Goal: Task Accomplishment & Management: Complete application form

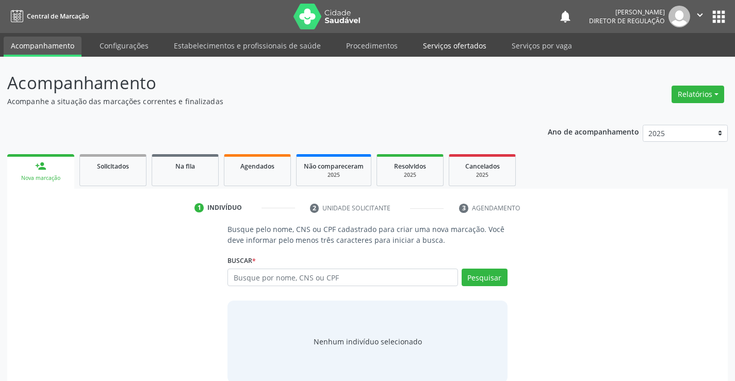
click at [459, 45] on link "Serviços ofertados" at bounding box center [454, 46] width 78 height 18
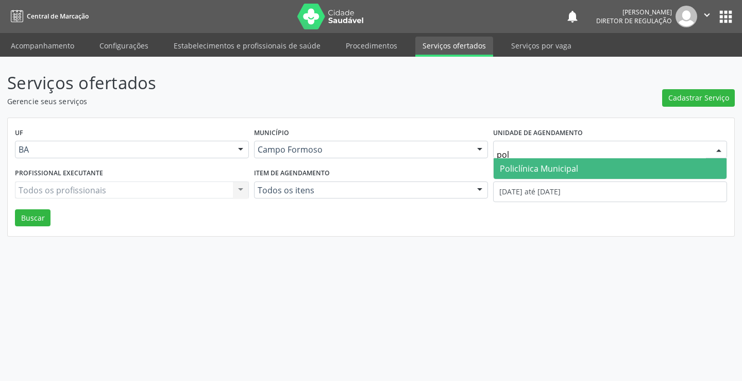
type input "poli"
click at [542, 166] on span "Policlínica Municipal" at bounding box center [539, 168] width 78 height 11
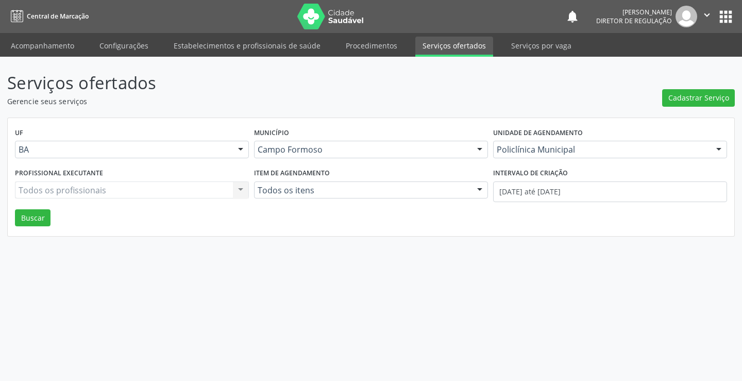
click at [135, 191] on div "Todos os profissionais Todos os profissionais Nenhum resultado encontrado para:…" at bounding box center [132, 190] width 234 height 18
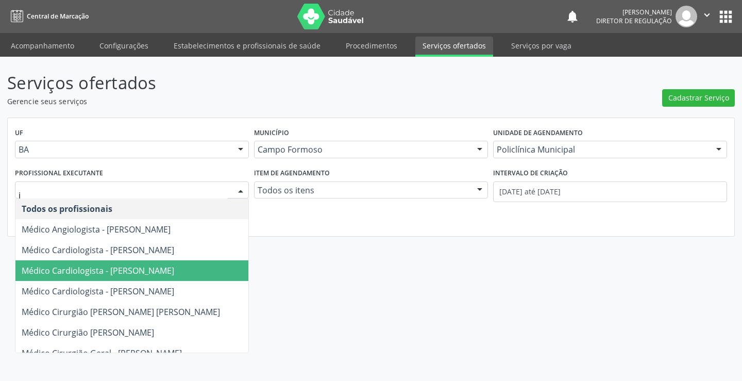
type input "it"
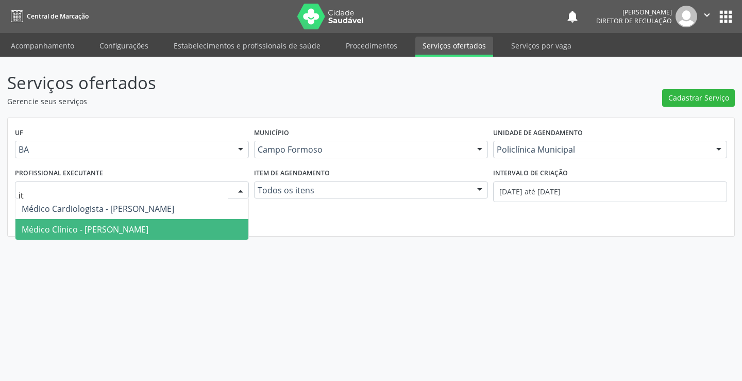
click at [133, 231] on span "Médico Clínico - [PERSON_NAME]" at bounding box center [85, 229] width 127 height 11
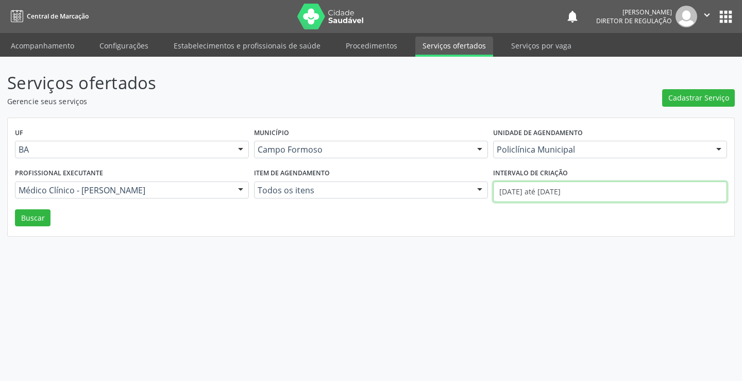
click at [496, 191] on input "01/09/2025 até 19/09/2025" at bounding box center [610, 191] width 234 height 21
drag, startPoint x: 36, startPoint y: 225, endPoint x: 344, endPoint y: 298, distance: 316.8
click at [36, 225] on button "Buscar" at bounding box center [33, 218] width 36 height 18
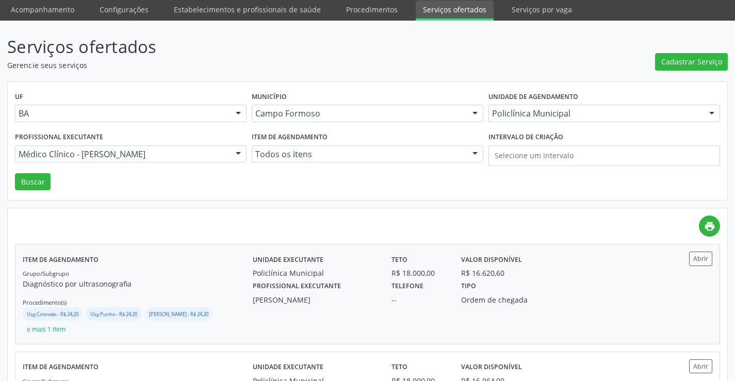
scroll to position [52, 0]
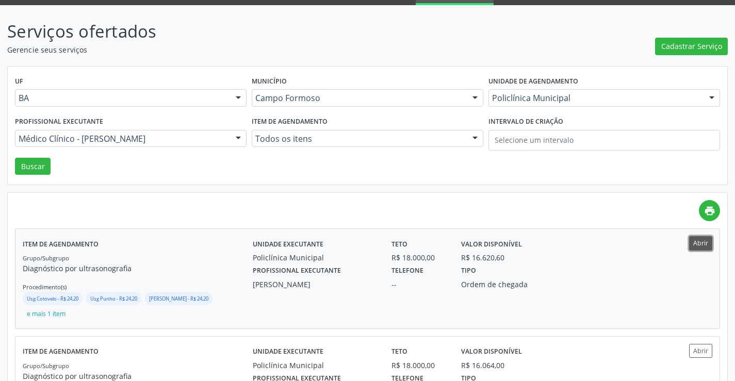
click at [700, 246] on button "Abrir" at bounding box center [700, 243] width 23 height 14
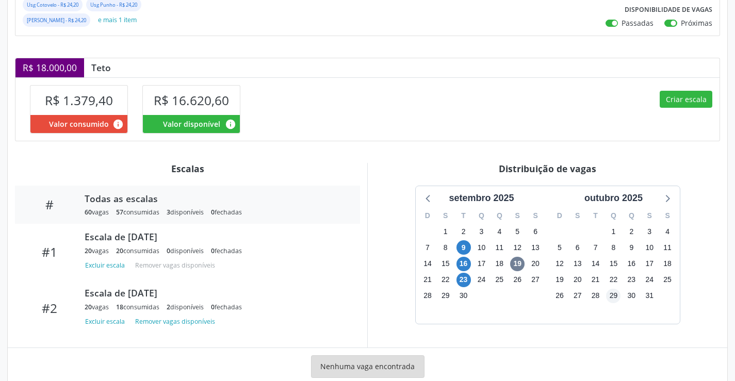
scroll to position [216, 0]
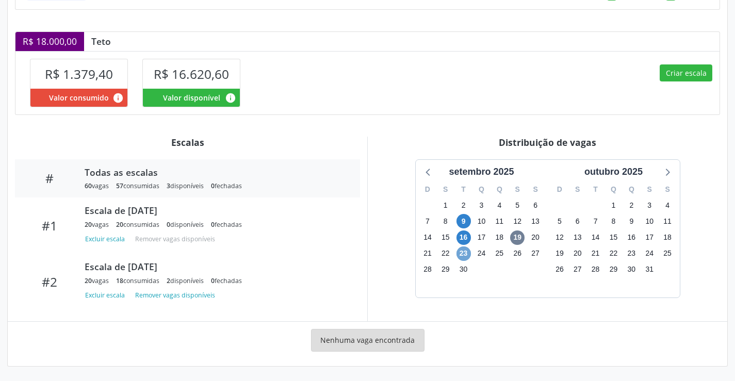
click at [461, 252] on span "23" at bounding box center [463, 253] width 14 height 14
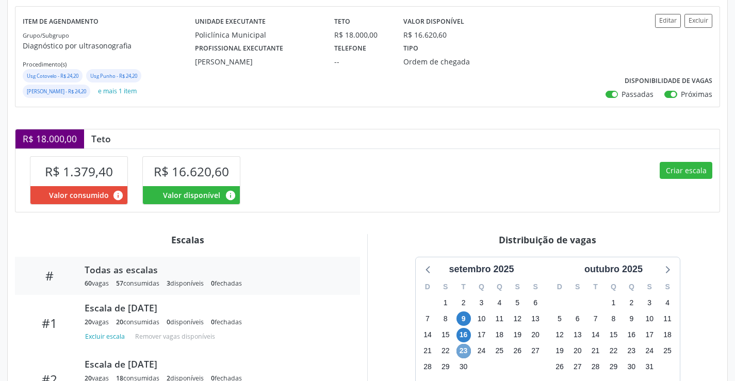
scroll to position [0, 0]
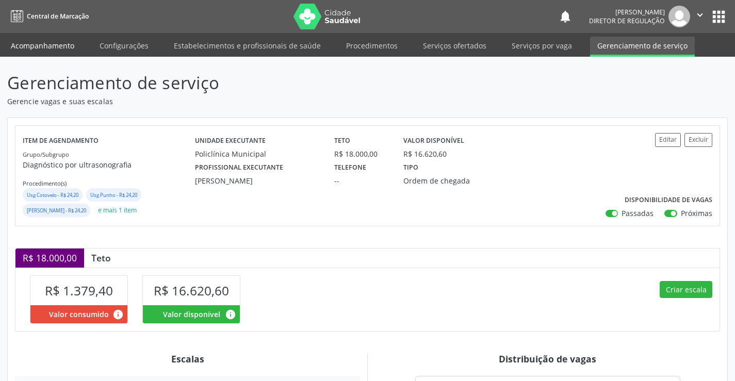
click at [51, 42] on link "Acompanhamento" at bounding box center [43, 46] width 78 height 18
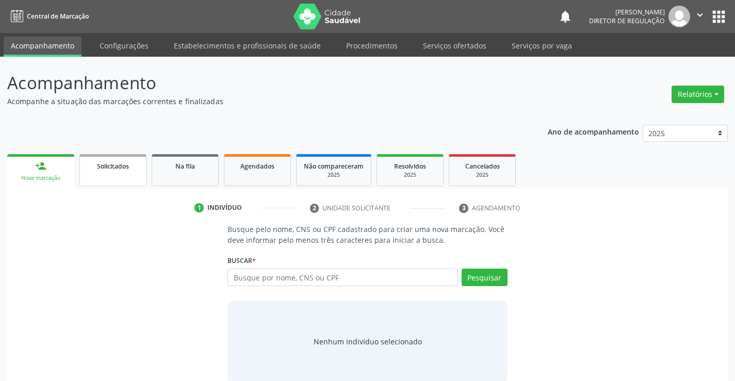
click at [111, 177] on link "Solicitados" at bounding box center [112, 170] width 67 height 32
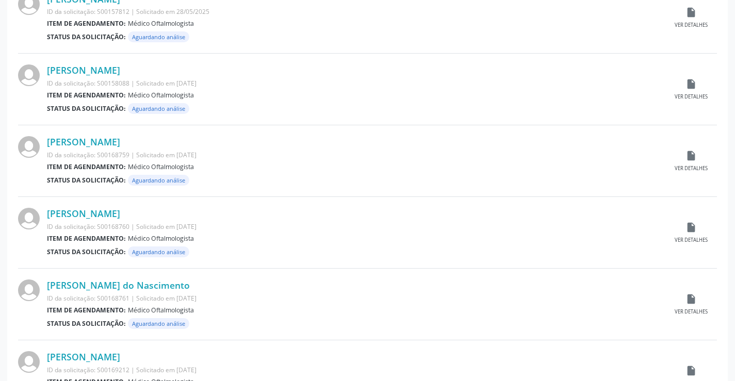
scroll to position [1016, 0]
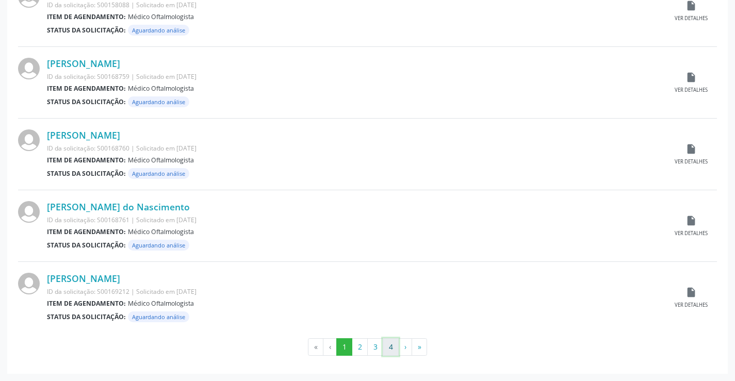
click at [386, 349] on button "4" at bounding box center [390, 347] width 16 height 18
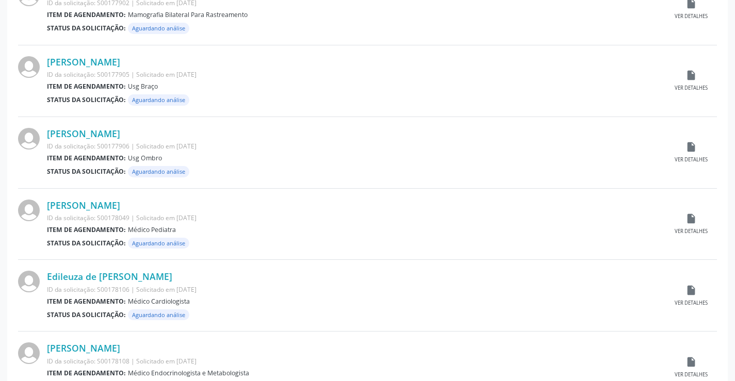
scroll to position [802, 0]
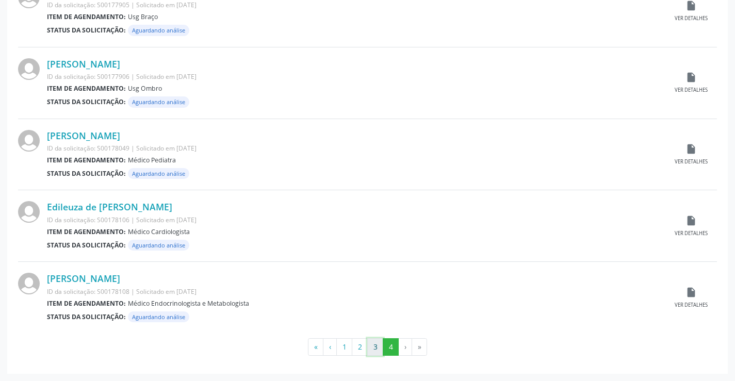
click at [372, 346] on button "3" at bounding box center [375, 347] width 16 height 18
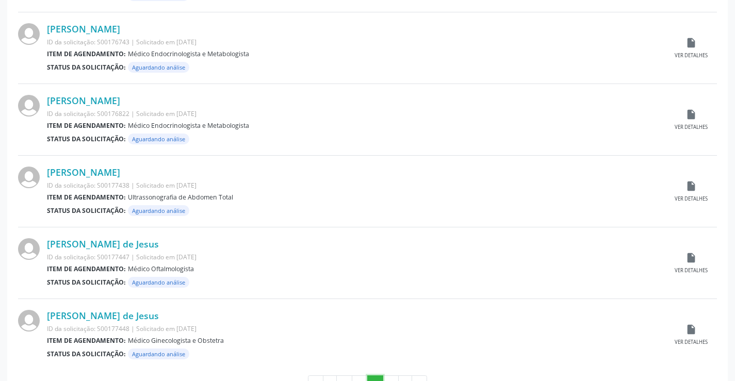
scroll to position [1016, 0]
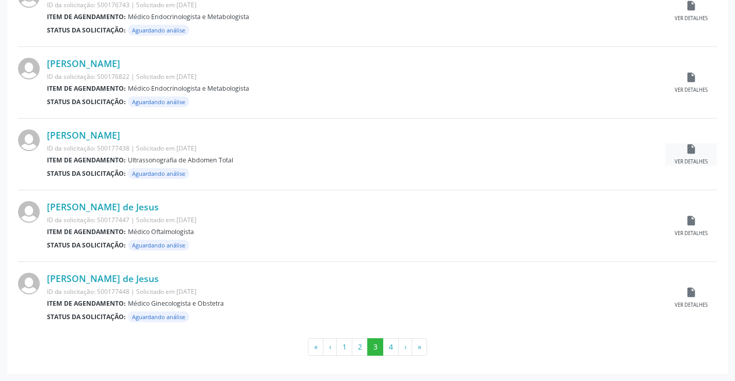
click at [696, 146] on icon "insert_drive_file" at bounding box center [690, 148] width 11 height 11
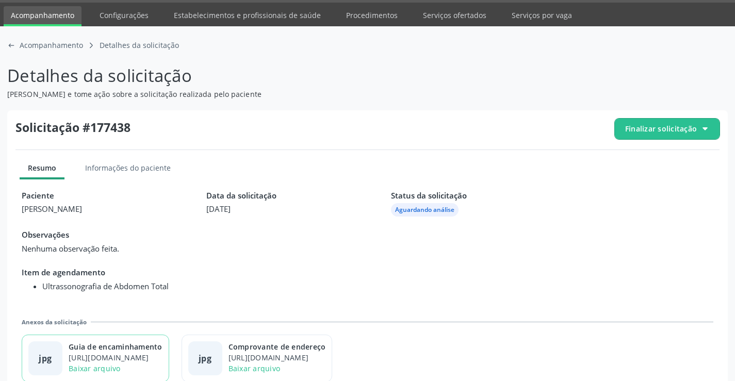
scroll to position [47, 0]
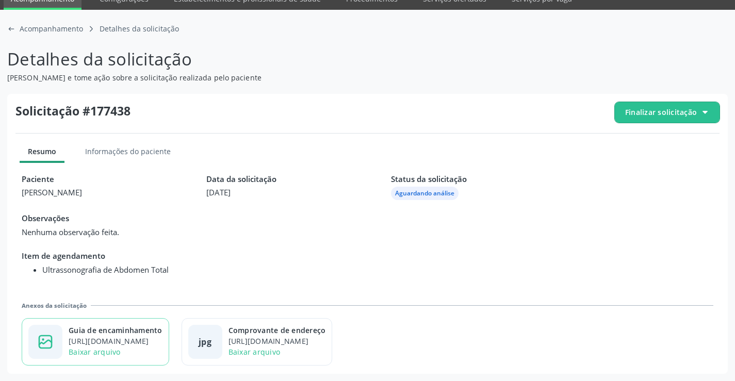
click at [137, 347] on div "Baixar arquivo" at bounding box center [116, 351] width 94 height 11
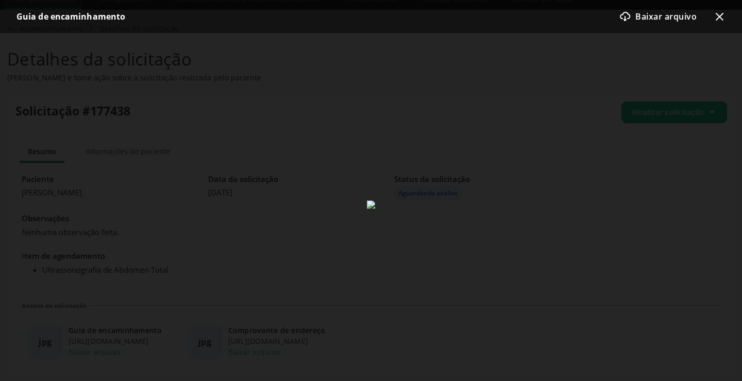
click at [721, 20] on icon "x-outline icon" at bounding box center [719, 16] width 12 height 12
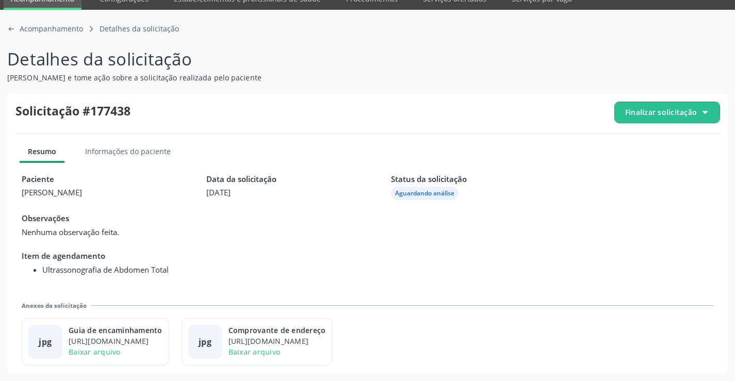
click at [675, 110] on span "Finalizar solicitação" at bounding box center [661, 112] width 72 height 11
click at [648, 164] on span "Deferir solicitação" at bounding box center [672, 169] width 65 height 15
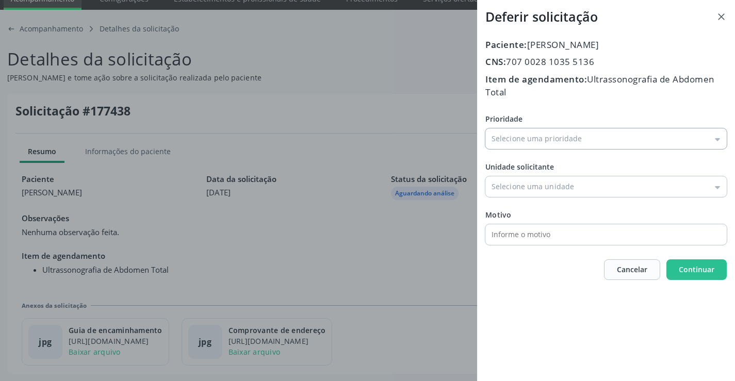
click at [531, 137] on input "Prioridade" at bounding box center [605, 138] width 241 height 21
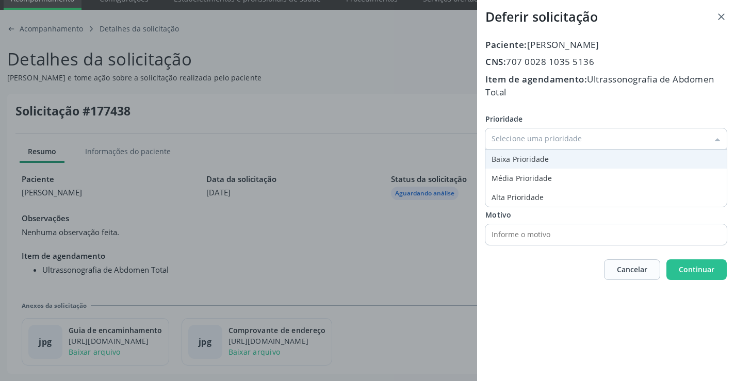
type input "Baixa Prioridade"
click at [509, 162] on div "Prioridade Baixa Prioridade Baixa Prioridade Média Prioridade Alta Prioridade U…" at bounding box center [605, 178] width 241 height 131
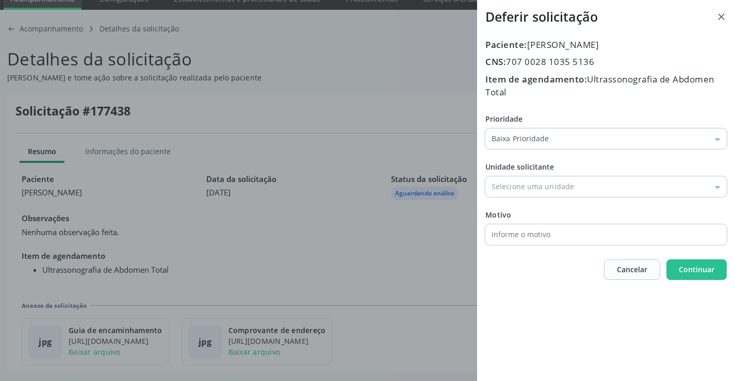
drag, startPoint x: 517, startPoint y: 191, endPoint x: 535, endPoint y: 231, distance: 43.9
click at [518, 193] on input "Prioridade" at bounding box center [605, 186] width 241 height 21
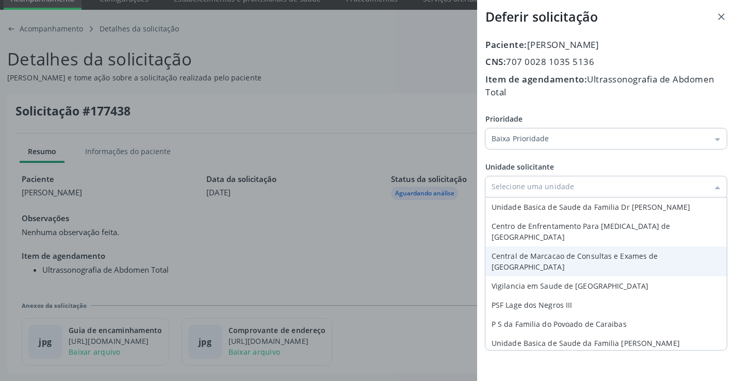
type input "Central de Marcacao de Consultas e Exames de [GEOGRAPHIC_DATA]"
drag, startPoint x: 534, startPoint y: 241, endPoint x: 545, endPoint y: 241, distance: 10.8
click at [538, 241] on div "Prioridade Baixa Prioridade Baixa Prioridade Média Prioridade Alta Prioridade U…" at bounding box center [605, 178] width 241 height 131
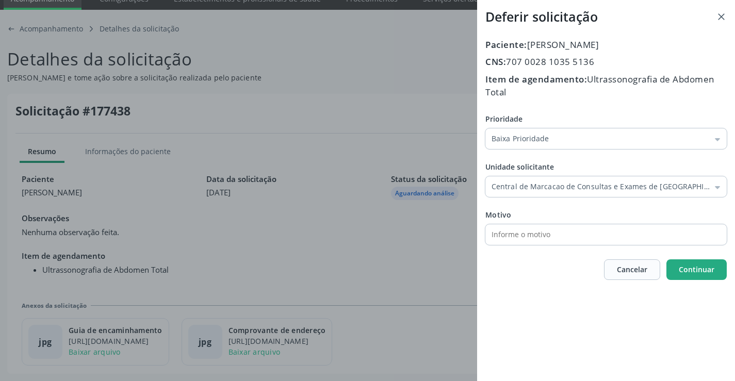
click at [699, 274] on span "Continuar" at bounding box center [696, 269] width 36 height 10
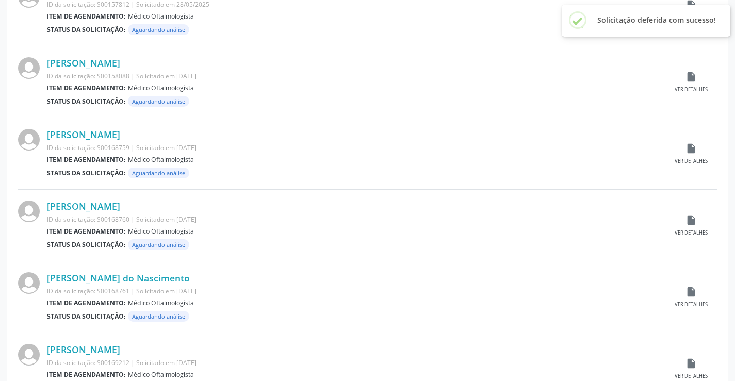
scroll to position [1016, 0]
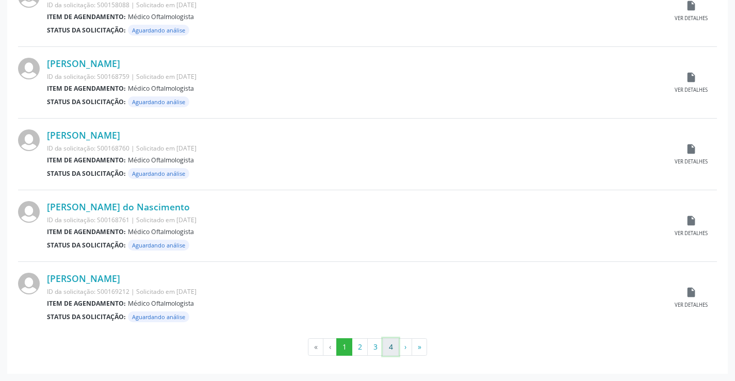
click at [386, 350] on button "4" at bounding box center [390, 347] width 16 height 18
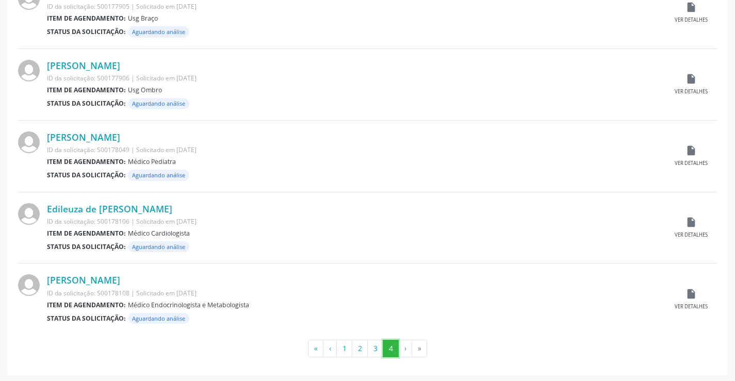
scroll to position [730, 0]
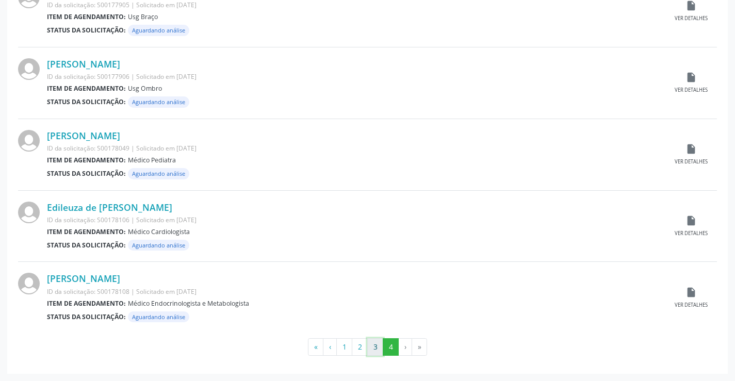
click at [378, 348] on button "3" at bounding box center [375, 347] width 16 height 18
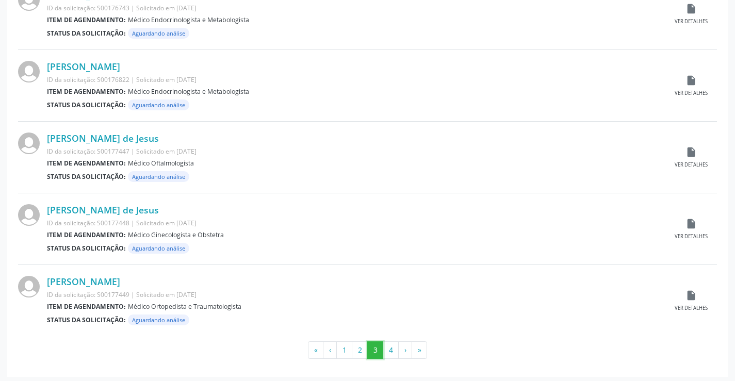
scroll to position [1016, 0]
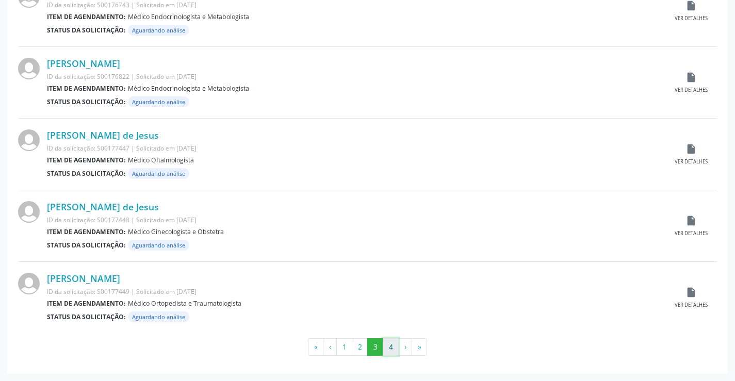
click at [388, 350] on button "4" at bounding box center [390, 347] width 16 height 18
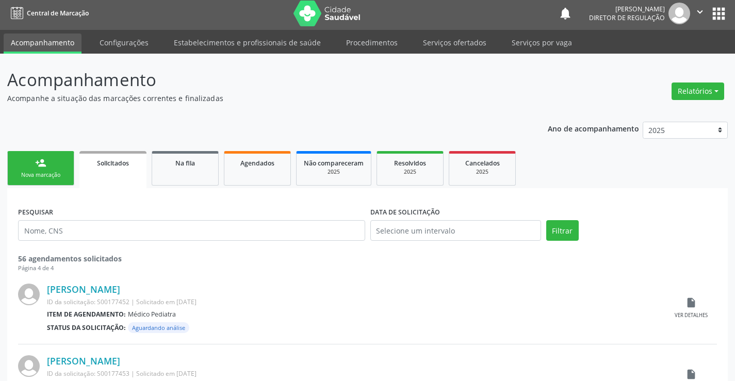
scroll to position [0, 0]
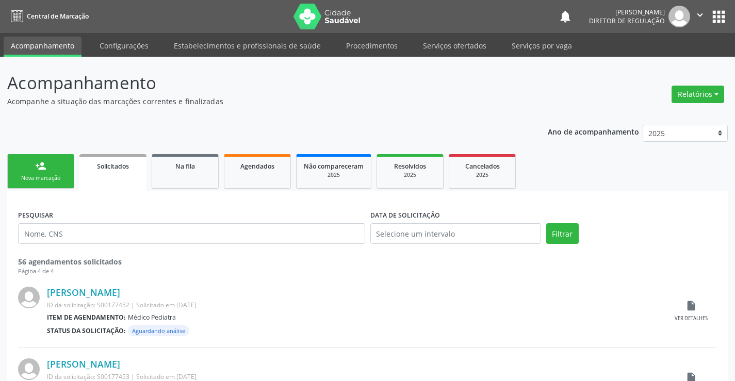
click at [50, 176] on div "Nova marcação" at bounding box center [41, 178] width 52 height 8
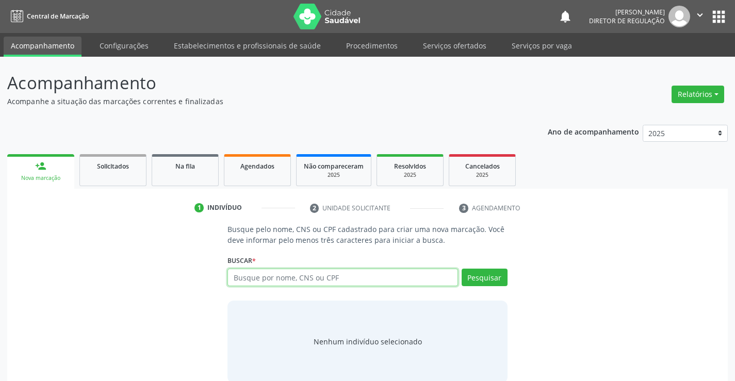
click at [308, 281] on input "text" at bounding box center [342, 278] width 230 height 18
type input "702401063292023"
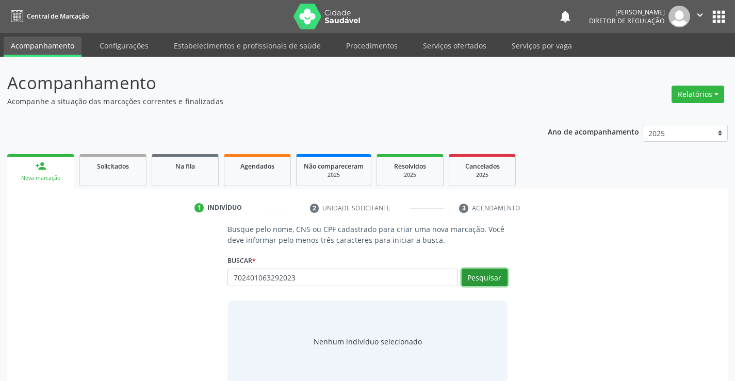
click at [477, 275] on button "Pesquisar" at bounding box center [484, 278] width 46 height 18
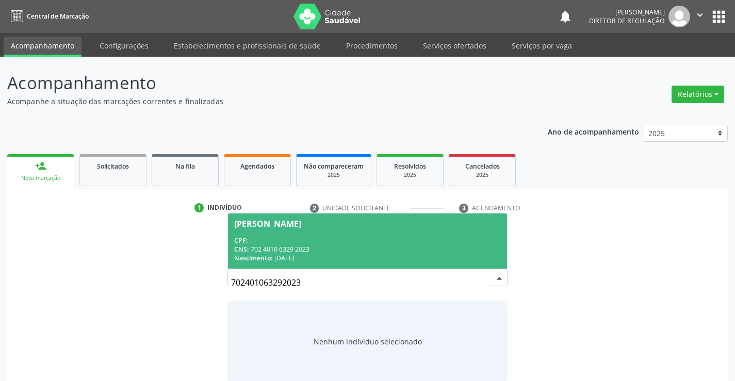
click at [287, 252] on div "CNS: 702 4010 6329 2023" at bounding box center [367, 249] width 266 height 9
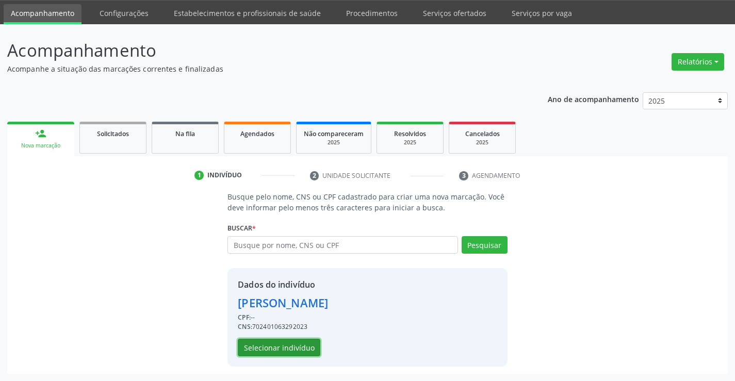
click at [289, 347] on button "Selecionar indivíduo" at bounding box center [279, 348] width 82 height 18
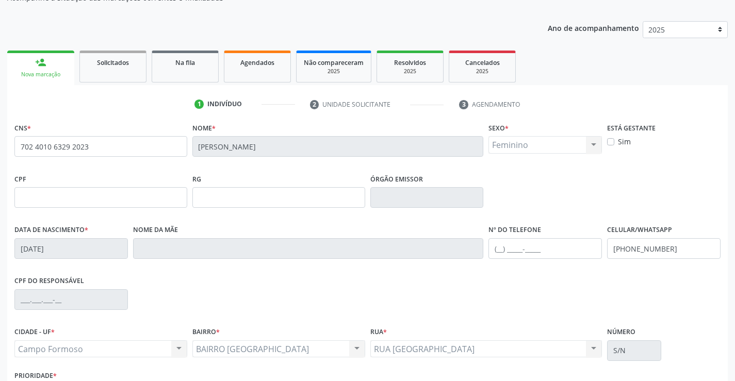
scroll to position [178, 0]
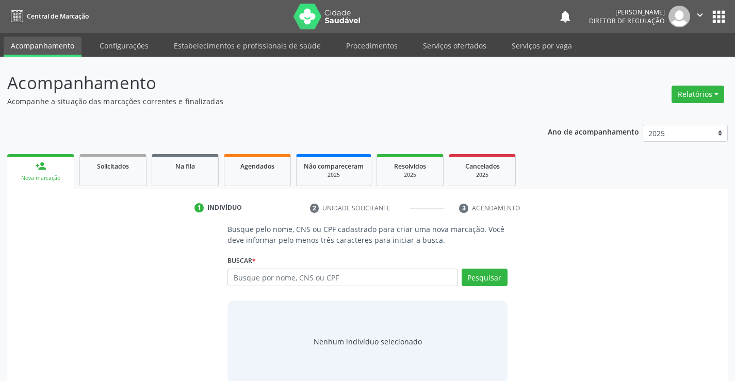
click at [344, 269] on input "text" at bounding box center [342, 278] width 230 height 18
click at [346, 287] on div "Busque por nome, CNS ou CPF Nenhum resultado encontrado para: " " Digite nome, …" at bounding box center [366, 281] width 279 height 25
click at [343, 276] on input "text" at bounding box center [342, 278] width 230 height 18
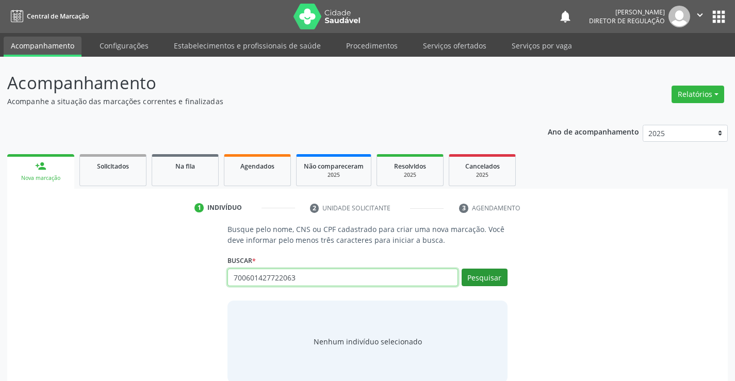
type input "700601427722063"
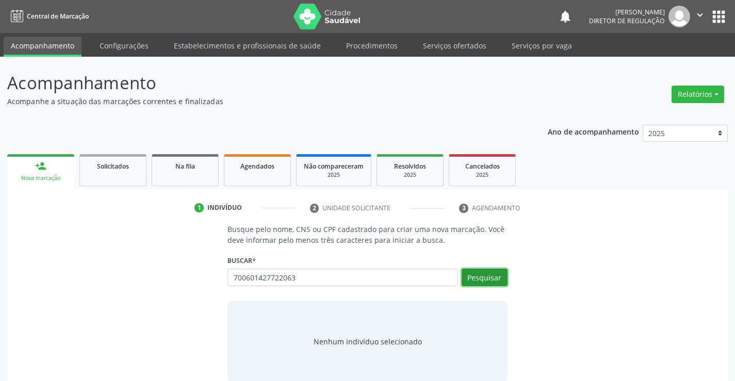
click at [469, 275] on button "Pesquisar" at bounding box center [484, 278] width 46 height 18
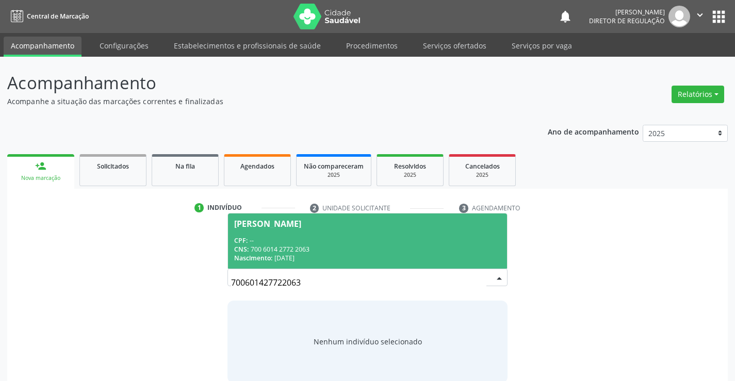
click at [294, 243] on div "CPF: --" at bounding box center [367, 240] width 266 height 9
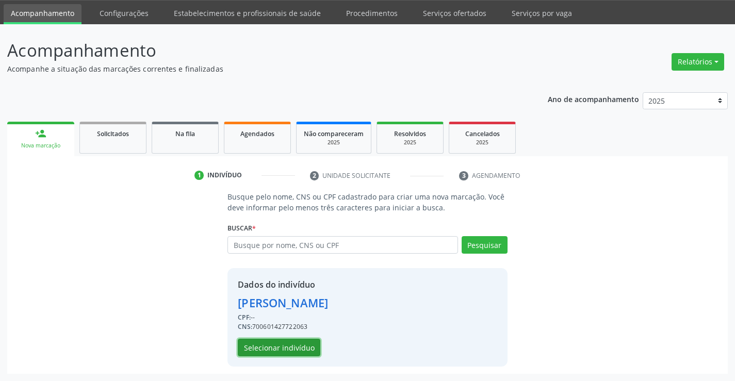
click at [279, 343] on button "Selecionar indivíduo" at bounding box center [279, 348] width 82 height 18
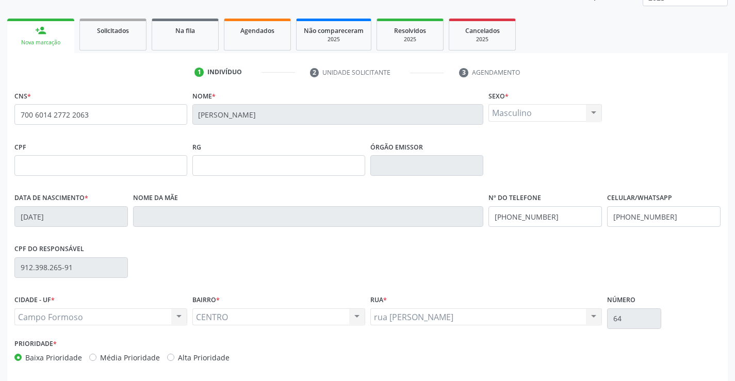
scroll to position [178, 0]
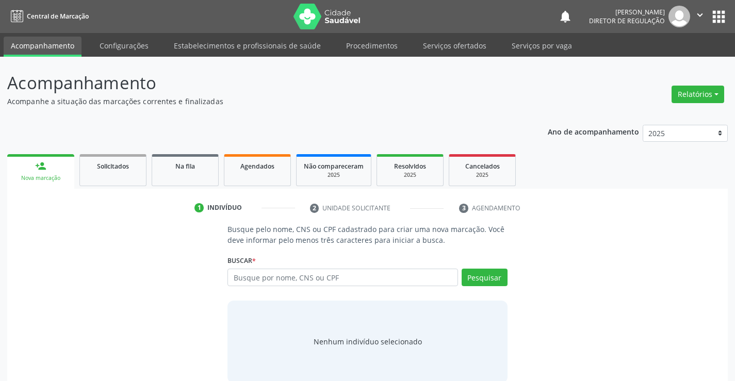
click at [296, 274] on input "text" at bounding box center [342, 278] width 230 height 18
type input "708100566022337"
drag, startPoint x: 494, startPoint y: 292, endPoint x: 495, endPoint y: 277, distance: 14.5
click at [495, 286] on div "Pesquisar" at bounding box center [482, 281] width 49 height 25
drag, startPoint x: 495, startPoint y: 277, endPoint x: 499, endPoint y: 268, distance: 10.6
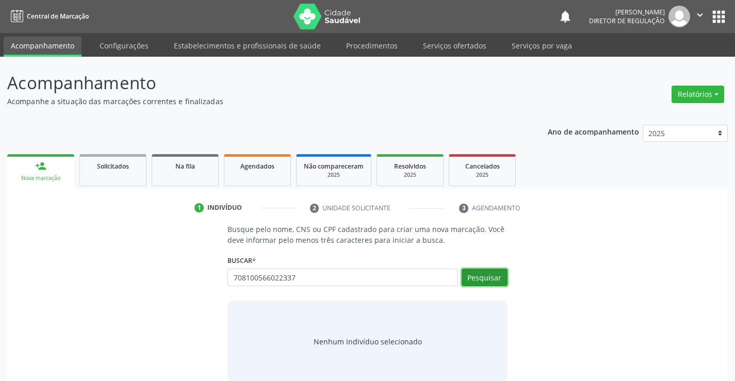
click at [497, 274] on button "Pesquisar" at bounding box center [484, 278] width 46 height 18
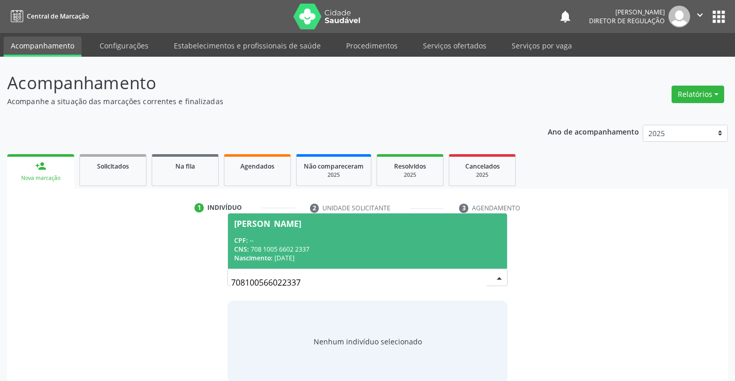
click at [341, 242] on div "CPF: --" at bounding box center [367, 240] width 266 height 9
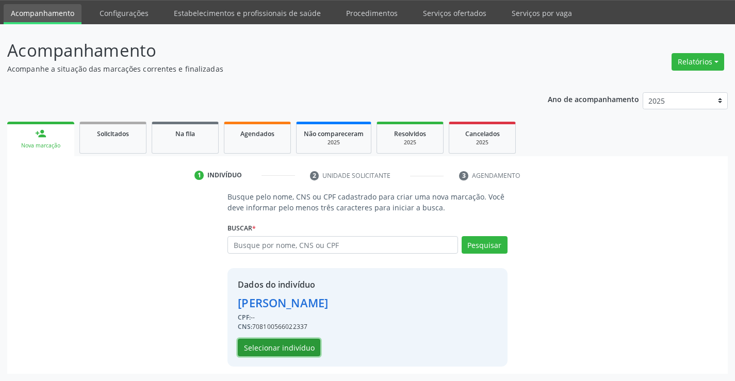
click at [283, 348] on button "Selecionar indivíduo" at bounding box center [279, 348] width 82 height 18
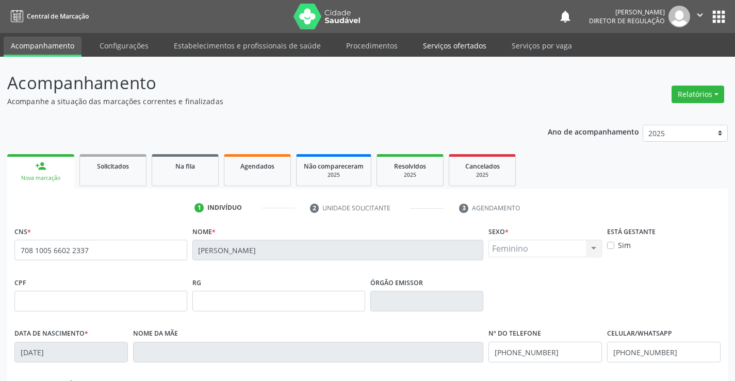
click at [446, 40] on link "Serviços ofertados" at bounding box center [454, 46] width 78 height 18
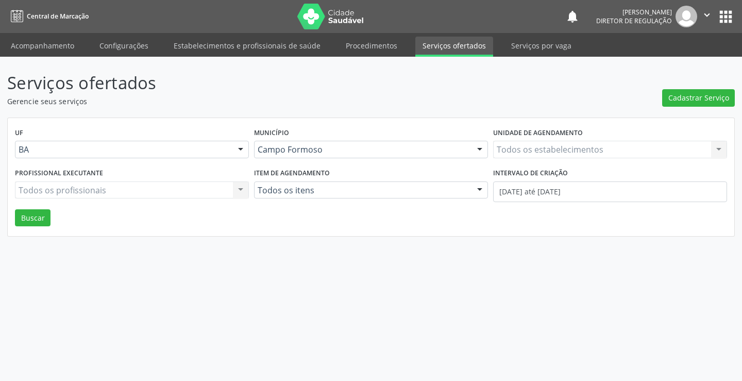
click at [576, 151] on div "Todos os estabelecimentos Todos os estabelecimentos Nenhum resultado encontrado…" at bounding box center [610, 150] width 234 height 18
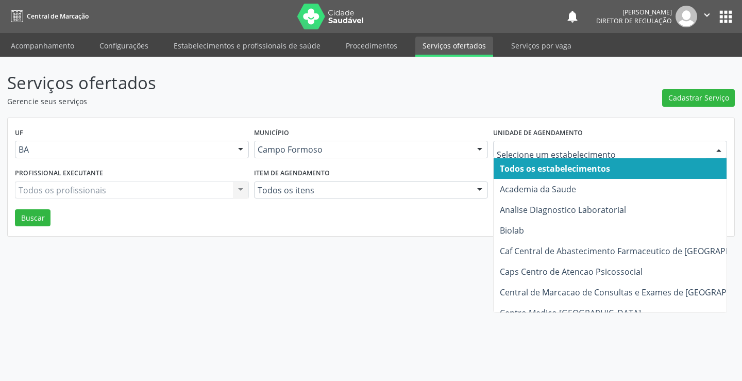
click at [536, 143] on div at bounding box center [610, 150] width 234 height 18
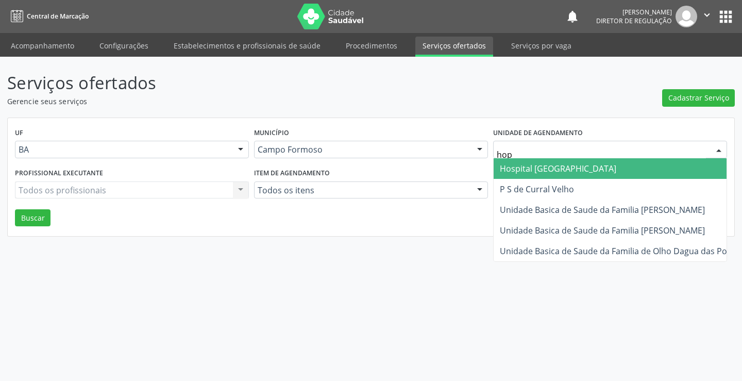
type input "ho"
click at [532, 162] on span "Hospital [GEOGRAPHIC_DATA]" at bounding box center [624, 168] width 261 height 21
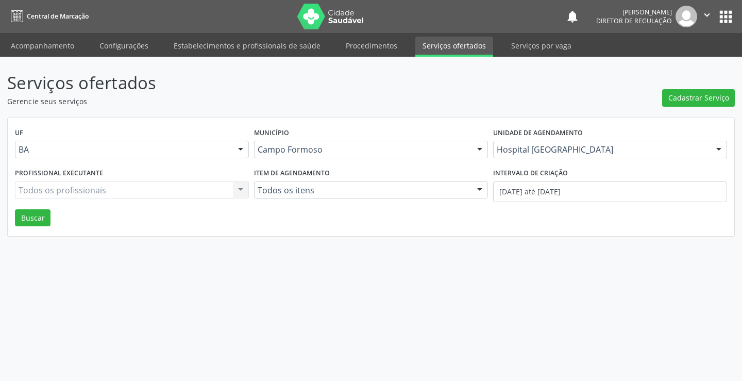
click at [176, 188] on div "Todos os profissionais Todos os profissionais Nenhum resultado encontrado para:…" at bounding box center [132, 190] width 234 height 18
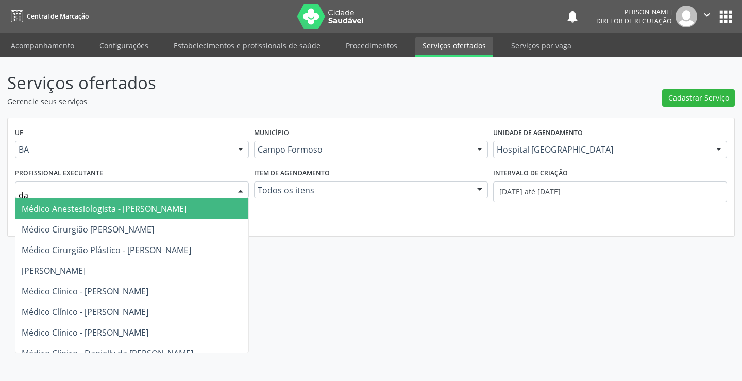
type input "dan"
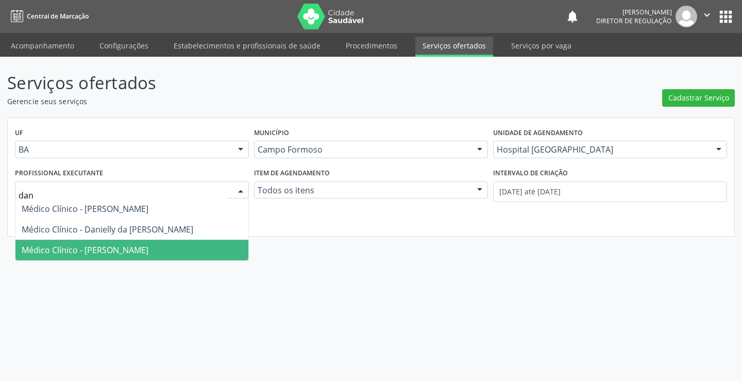
drag, startPoint x: 164, startPoint y: 239, endPoint x: 163, endPoint y: 244, distance: 5.7
click at [163, 244] on ul "Médico Clínico - Daniel Lopes da Silva Médico Clínico - Danielly da Hora Cabral…" at bounding box center [131, 229] width 233 height 62
click at [148, 244] on span "Médico Clínico - [PERSON_NAME]" at bounding box center [85, 249] width 127 height 11
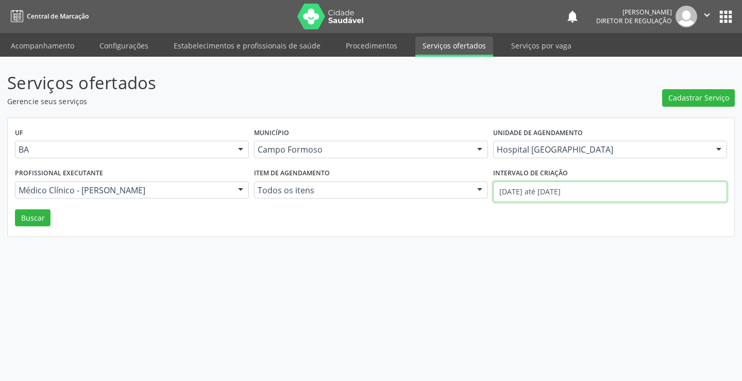
click at [541, 194] on input "[DATE] até [DATE]" at bounding box center [610, 191] width 234 height 21
drag, startPoint x: 41, startPoint y: 218, endPoint x: 524, endPoint y: 301, distance: 489.6
click at [45, 220] on button "Buscar" at bounding box center [33, 218] width 36 height 18
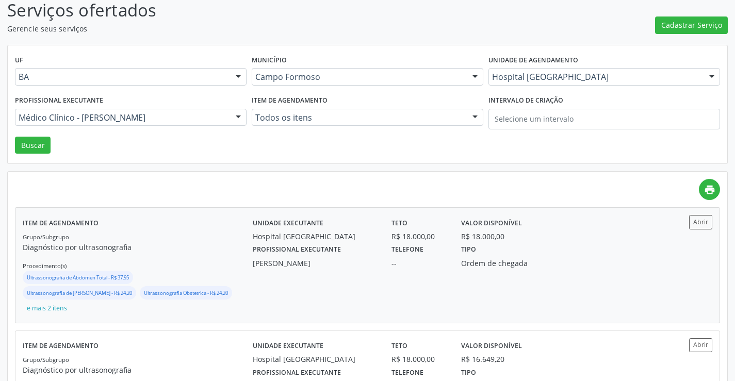
scroll to position [103, 0]
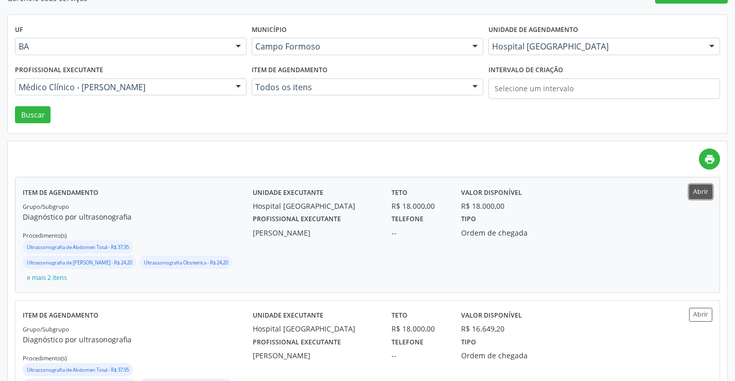
click at [703, 187] on button "Abrir" at bounding box center [700, 192] width 23 height 14
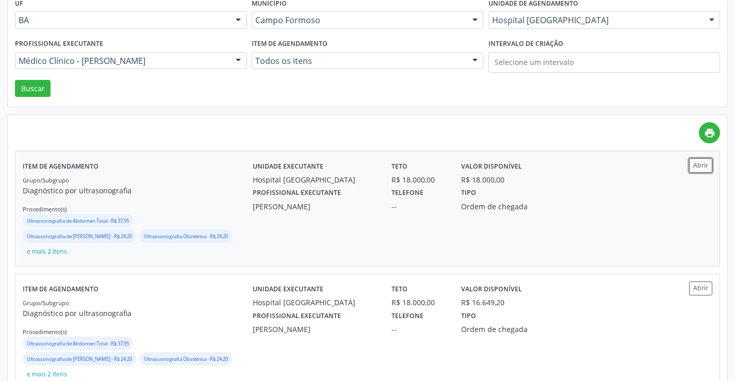
scroll to position [155, 0]
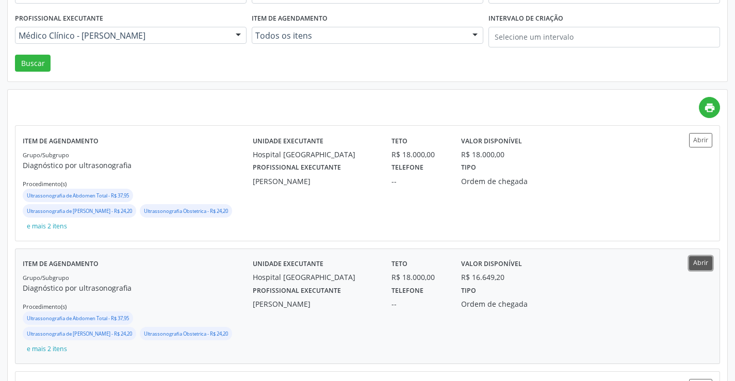
click at [704, 266] on button "Abrir" at bounding box center [700, 263] width 23 height 14
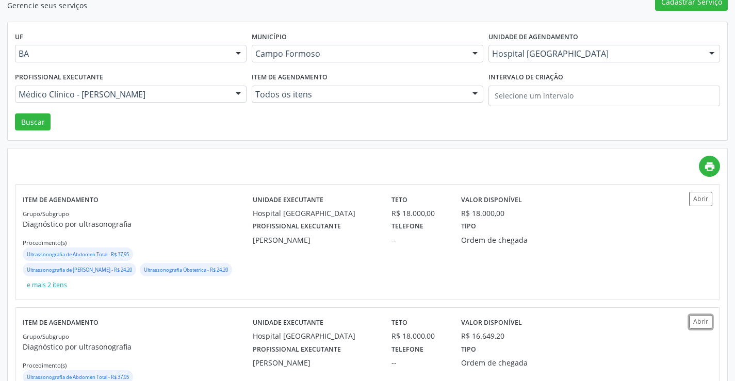
scroll to position [0, 0]
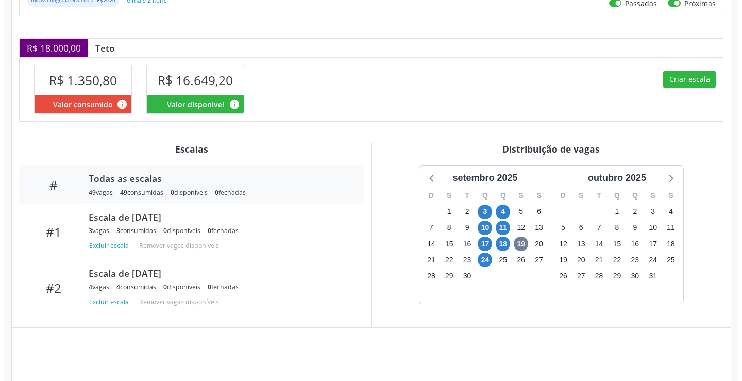
scroll to position [231, 0]
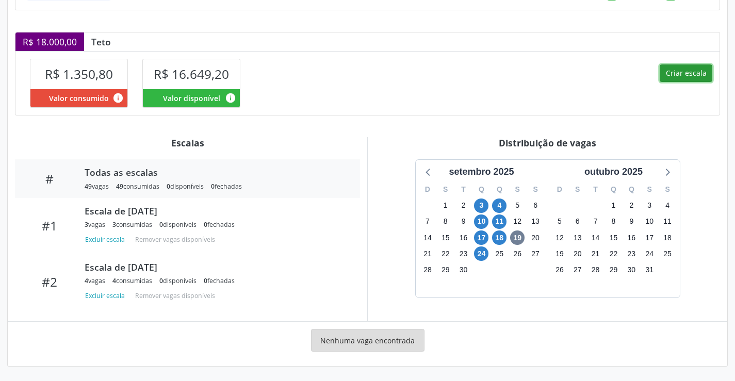
click at [672, 76] on button "Criar escala" at bounding box center [685, 73] width 53 height 18
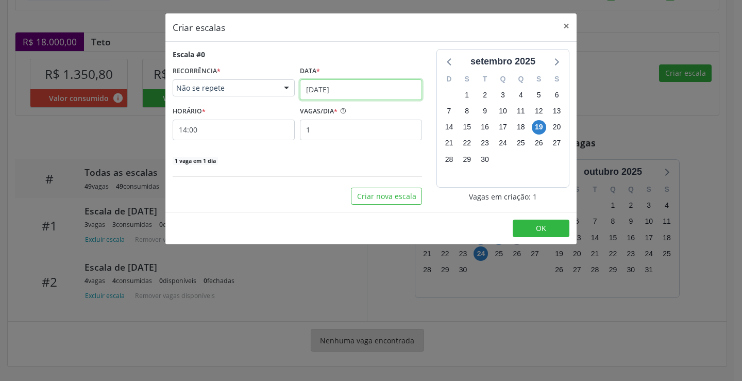
click at [360, 80] on input "[DATE]" at bounding box center [361, 89] width 122 height 21
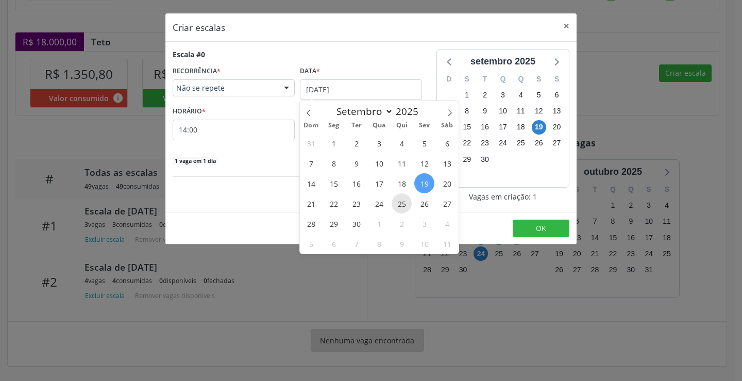
click at [403, 200] on span "25" at bounding box center [402, 203] width 20 height 20
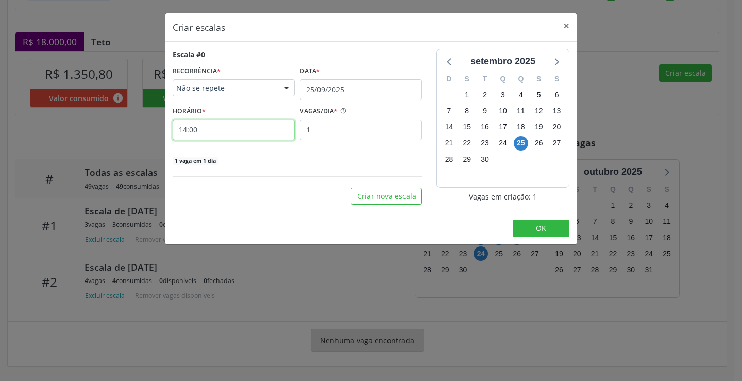
click at [268, 129] on input "14:00" at bounding box center [234, 130] width 122 height 21
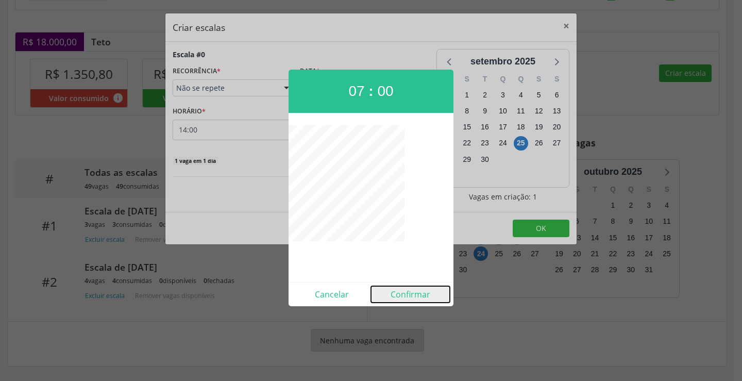
click at [416, 298] on button "Confirmar" at bounding box center [410, 294] width 79 height 16
type input "07:00"
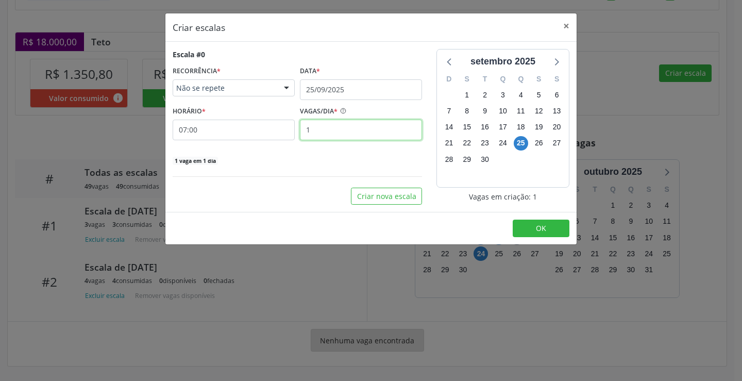
click at [353, 135] on input "1" at bounding box center [361, 130] width 122 height 21
type input "2"
click at [549, 234] on button "OK" at bounding box center [541, 229] width 57 height 18
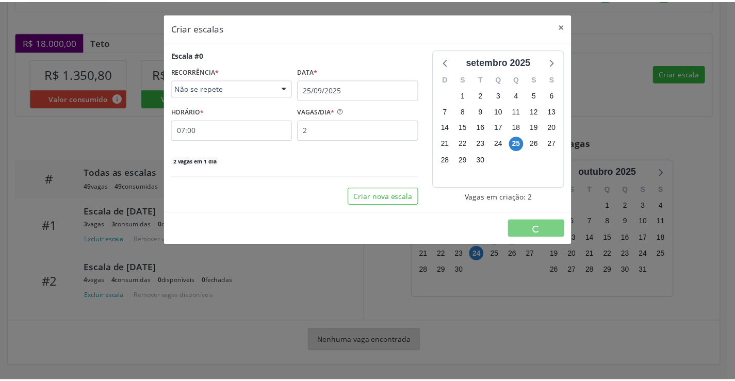
scroll to position [0, 0]
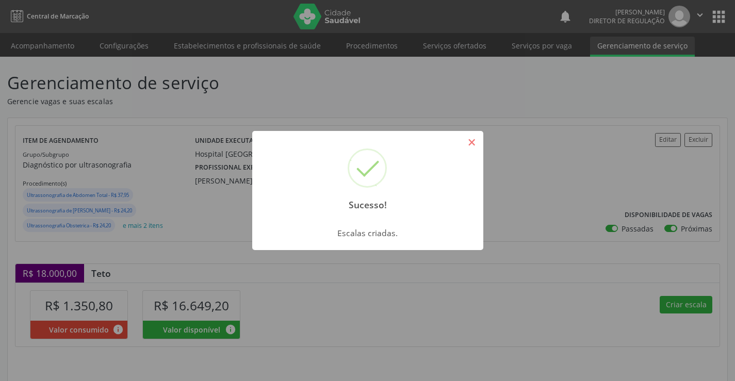
drag, startPoint x: 466, startPoint y: 137, endPoint x: 398, endPoint y: 25, distance: 130.5
click at [465, 136] on button "×" at bounding box center [472, 142] width 18 height 18
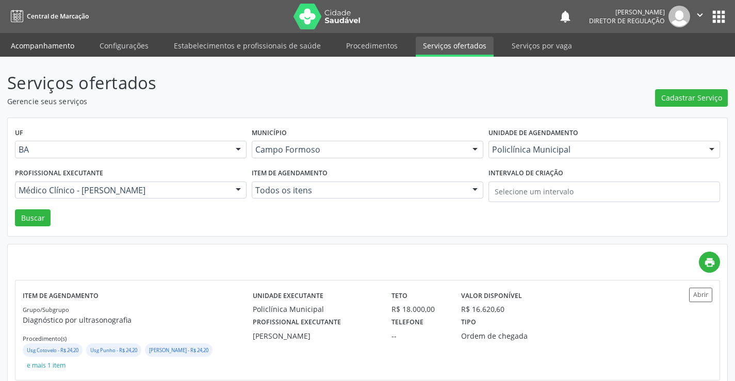
click at [38, 44] on link "Acompanhamento" at bounding box center [43, 46] width 78 height 18
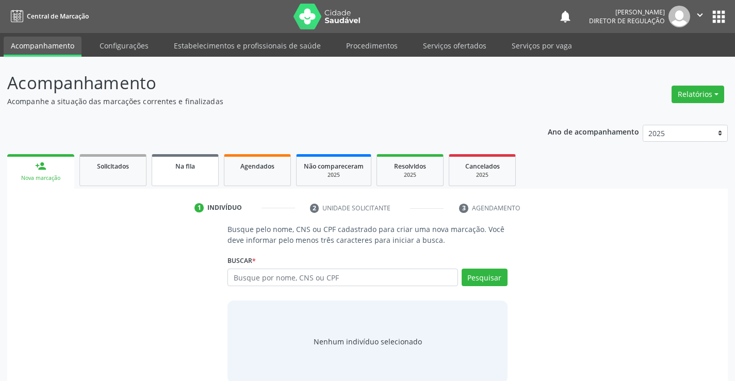
click at [169, 180] on link "Na fila" at bounding box center [185, 170] width 67 height 32
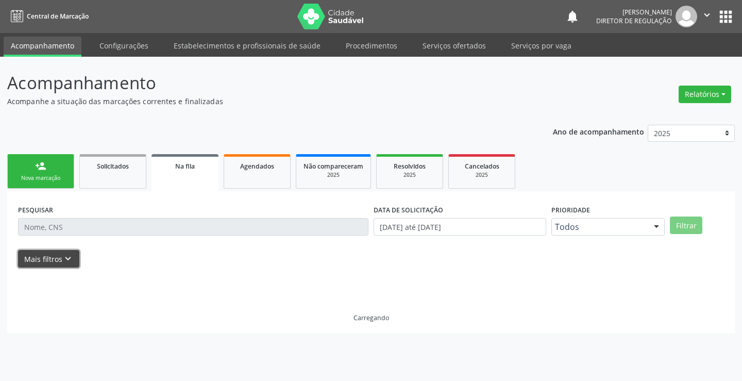
click at [77, 259] on button "Mais filtros keyboard_arrow_down" at bounding box center [48, 259] width 61 height 18
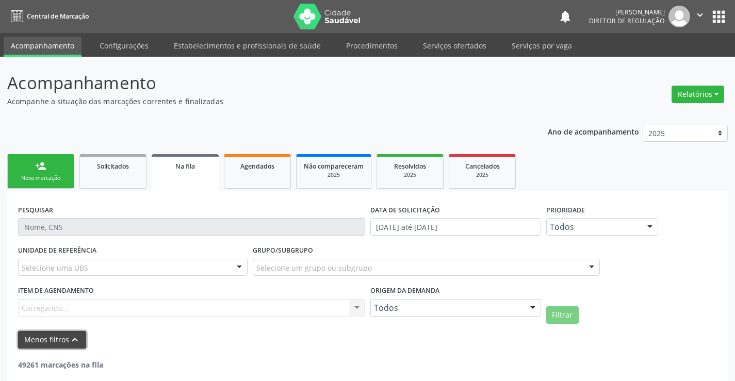
scroll to position [51, 0]
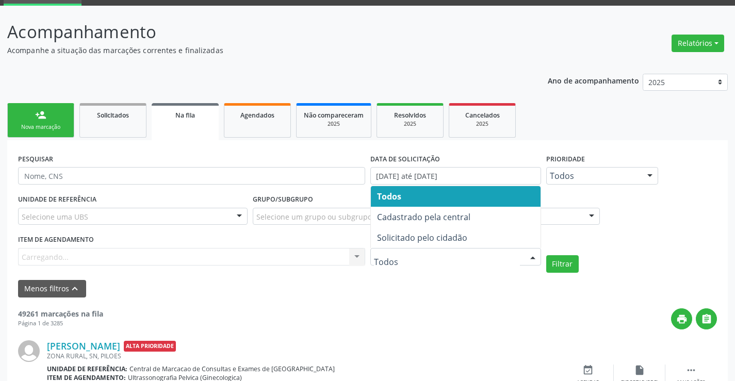
click at [428, 243] on span "Solicitado pelo cidadão" at bounding box center [422, 237] width 90 height 11
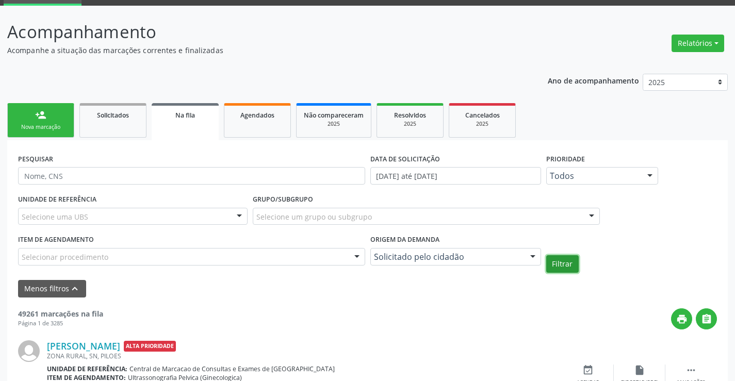
click at [551, 262] on button "Filtrar" at bounding box center [562, 264] width 32 height 18
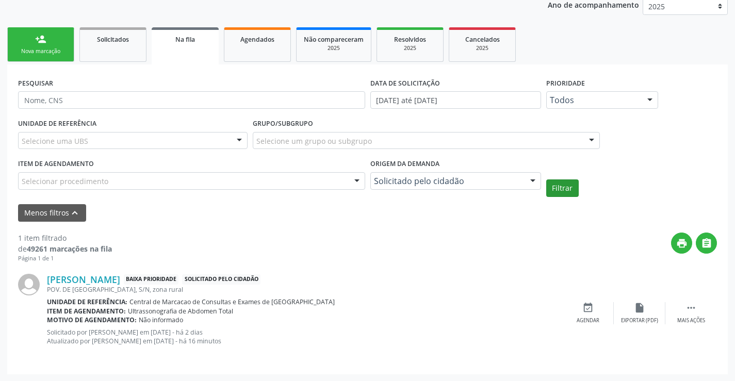
scroll to position [127, 0]
click at [589, 314] on div "event_available Agendar" at bounding box center [588, 313] width 52 height 22
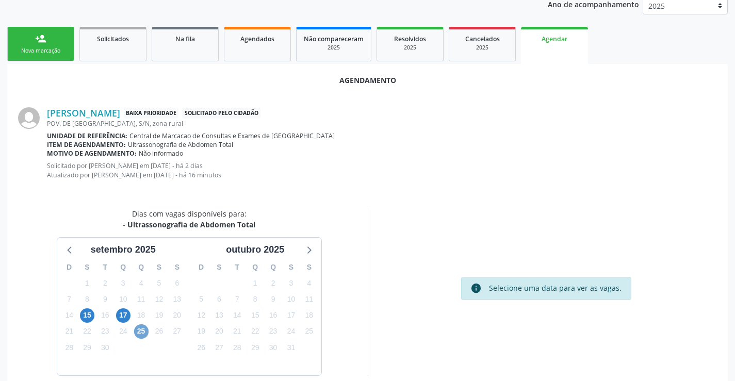
click at [140, 334] on span "25" at bounding box center [141, 331] width 14 height 14
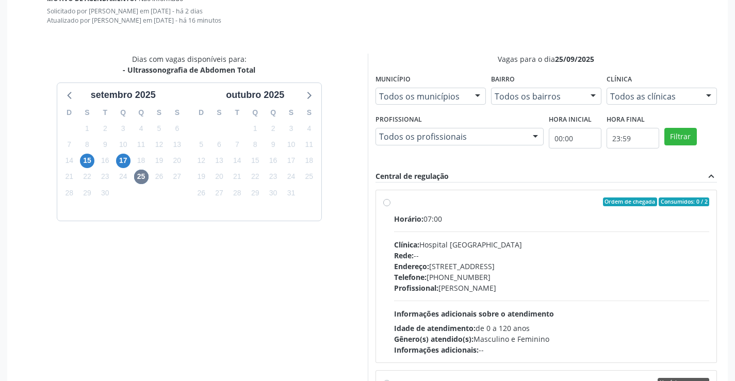
drag, startPoint x: 495, startPoint y: 233, endPoint x: 659, endPoint y: 252, distance: 165.5
click at [495, 232] on div "Horário: 07:00 Clínica: Hospital [GEOGRAPHIC_DATA] Rede: -- Endereço: [STREET_A…" at bounding box center [551, 284] width 315 height 142
click at [390, 207] on input "Ordem de chegada Consumidos: 0 / 2 Horário: 07:00 Clínica: Hospital [GEOGRAPHIC…" at bounding box center [386, 201] width 7 height 9
radio input "true"
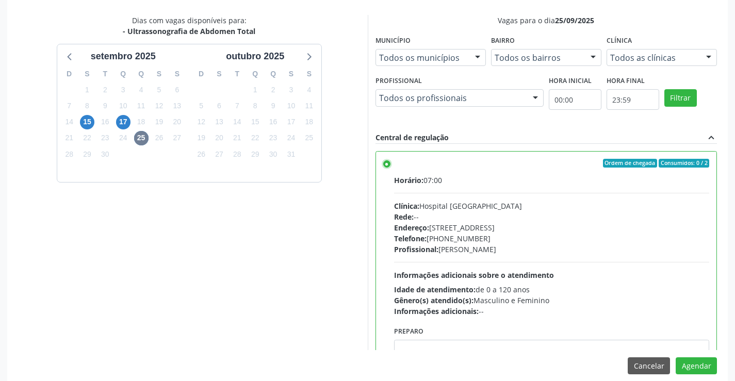
scroll to position [332, 0]
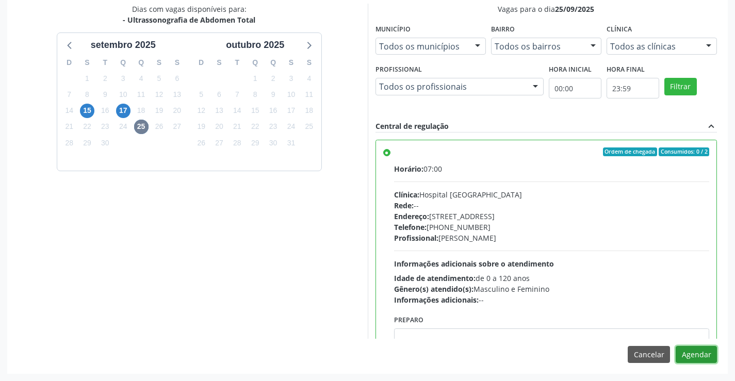
click at [694, 352] on button "Agendar" at bounding box center [695, 355] width 41 height 18
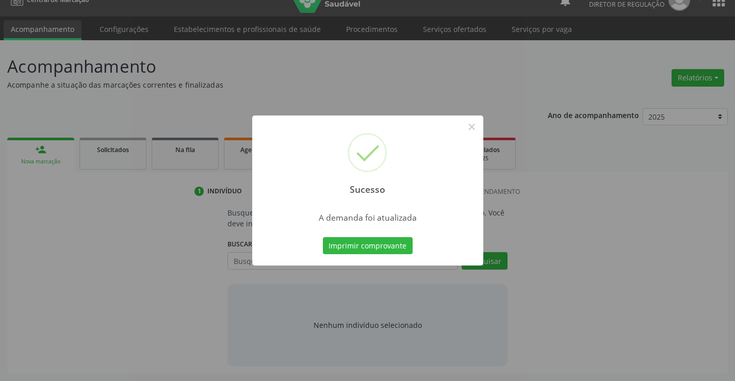
scroll to position [16, 0]
click at [472, 127] on button "×" at bounding box center [472, 127] width 18 height 18
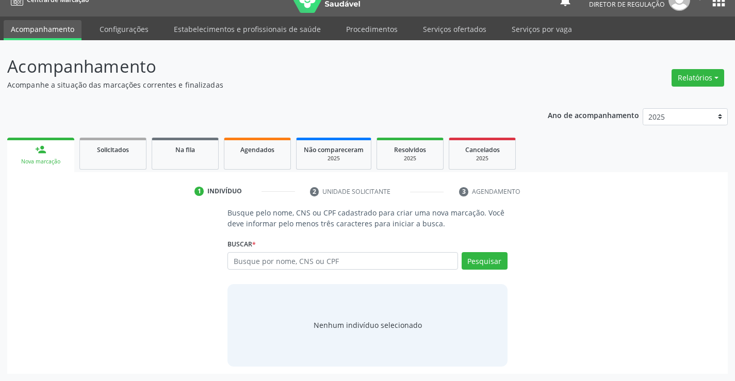
click at [432, 19] on ul "Acompanhamento Configurações Estabelecimentos e profissionais de saúde Procedim…" at bounding box center [367, 28] width 735 height 24
click at [442, 29] on link "Serviços ofertados" at bounding box center [454, 29] width 78 height 18
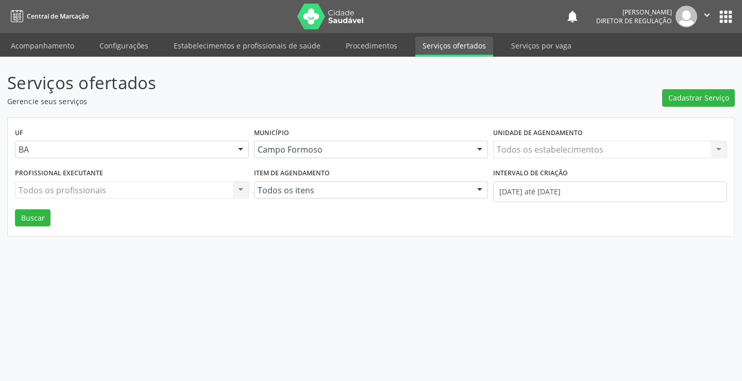
click at [581, 144] on div "Todos os estabelecimentos Todos os estabelecimentos Nenhum resultado encontrado…" at bounding box center [610, 150] width 234 height 18
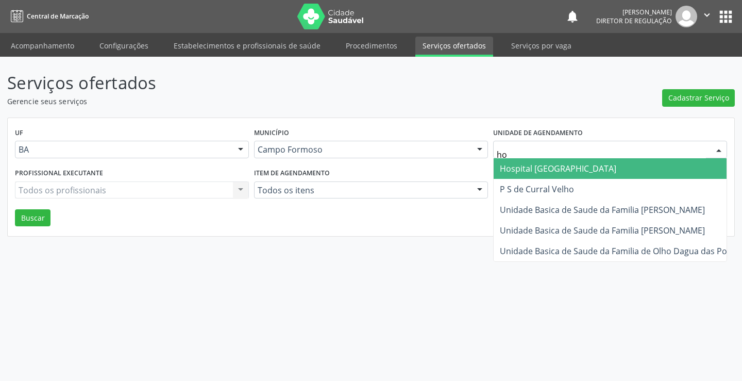
type input "hos"
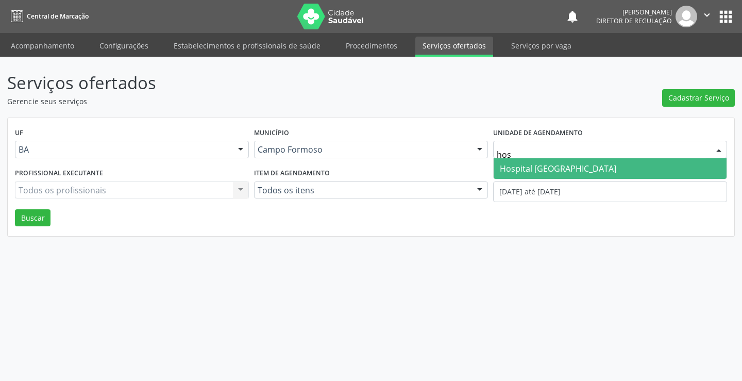
click at [583, 165] on span "Hospital [GEOGRAPHIC_DATA]" at bounding box center [558, 168] width 116 height 11
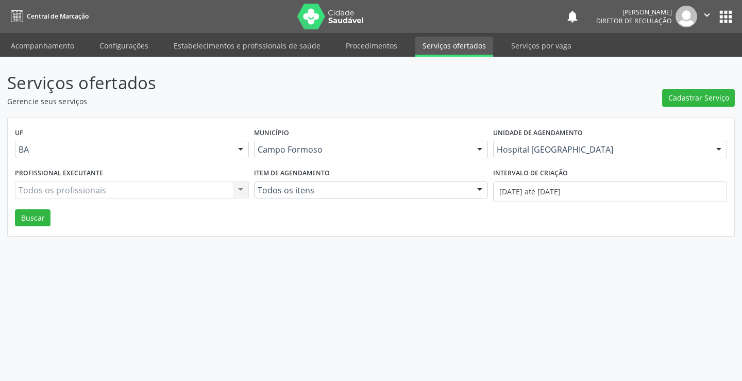
click at [113, 186] on div "Todos os profissionais Todos os profissionais Nenhum resultado encontrado para:…" at bounding box center [132, 190] width 234 height 18
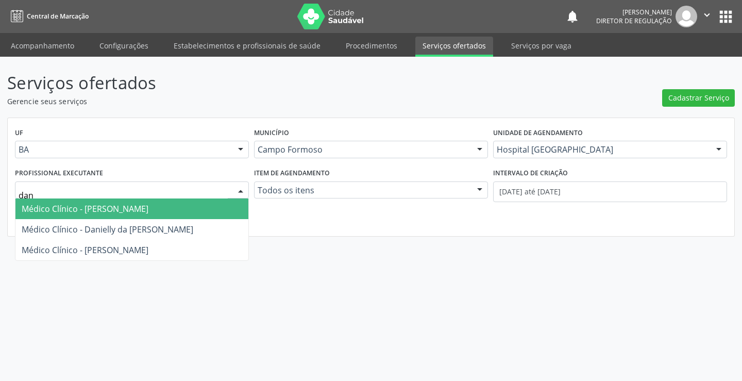
type input "dani"
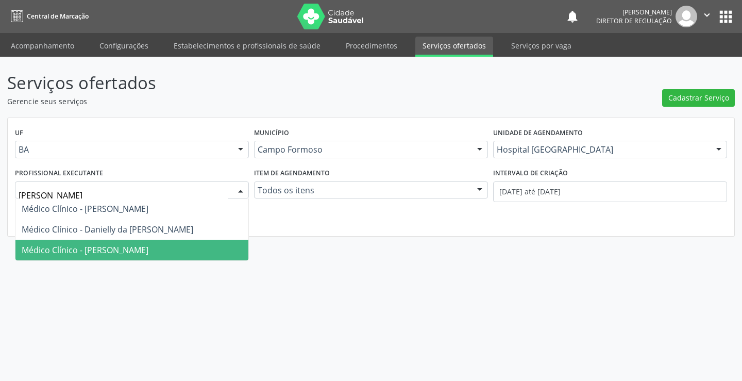
drag, startPoint x: 115, startPoint y: 245, endPoint x: 153, endPoint y: 244, distance: 37.6
click at [116, 245] on span "Médico Clínico - Danilo Souza Cardoso" at bounding box center [85, 249] width 127 height 11
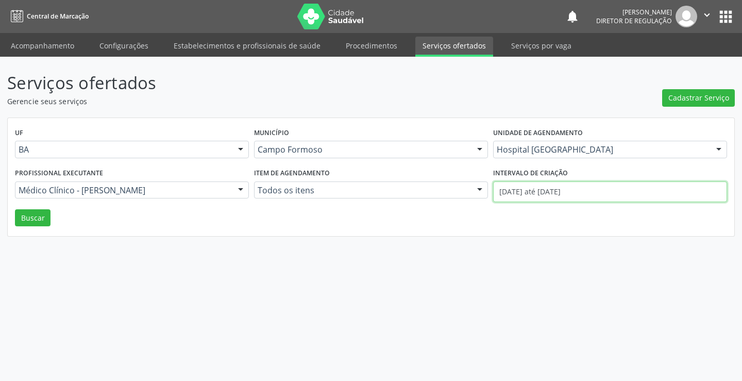
click at [591, 198] on input "01/09/2025 até 19/09/2025" at bounding box center [610, 191] width 234 height 21
click at [43, 220] on button "Buscar" at bounding box center [33, 218] width 36 height 18
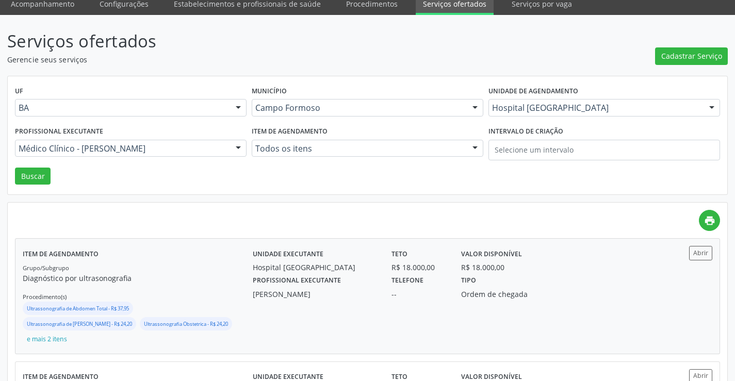
scroll to position [206, 0]
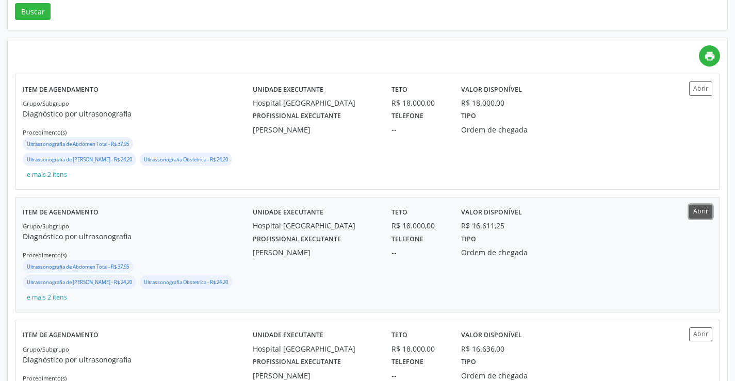
click at [696, 210] on button "Abrir" at bounding box center [700, 212] width 23 height 14
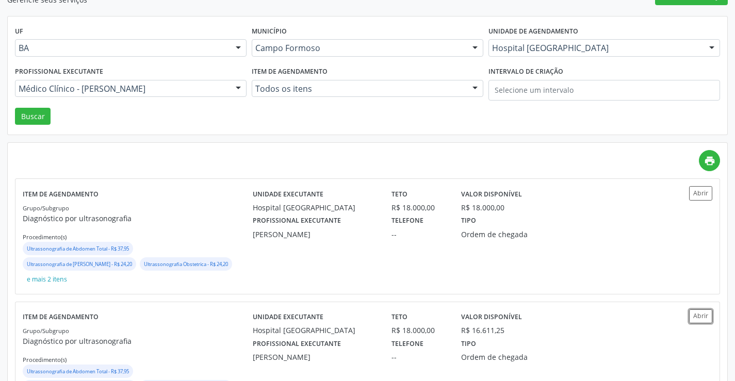
scroll to position [0, 0]
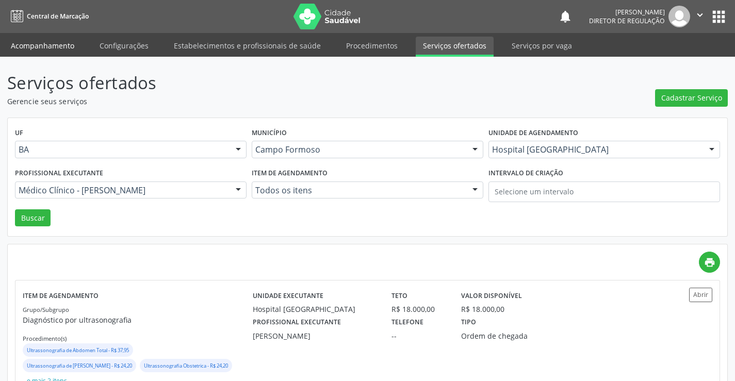
click at [70, 51] on link "Acompanhamento" at bounding box center [43, 46] width 78 height 18
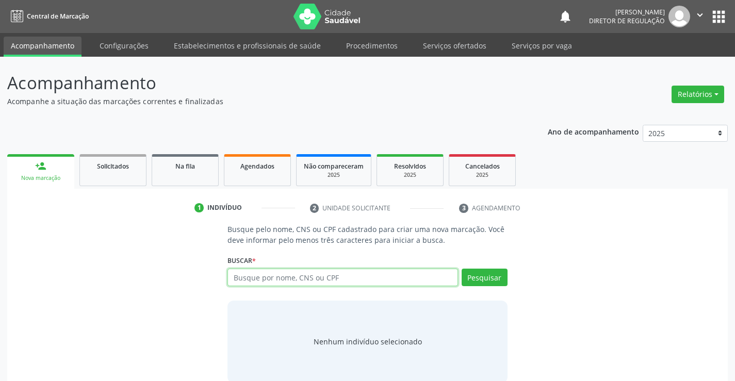
click at [338, 284] on input "text" at bounding box center [342, 278] width 230 height 18
type input "etevaldo bispo"
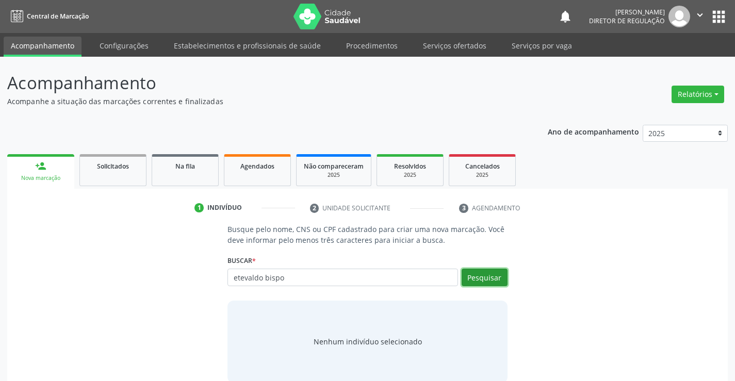
click at [488, 283] on button "Pesquisar" at bounding box center [484, 278] width 46 height 18
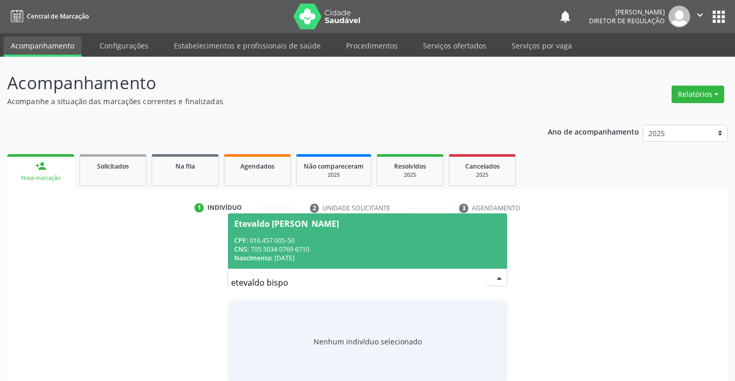
click at [334, 246] on div "CNS: 705 5034 0769 6710" at bounding box center [367, 249] width 266 height 9
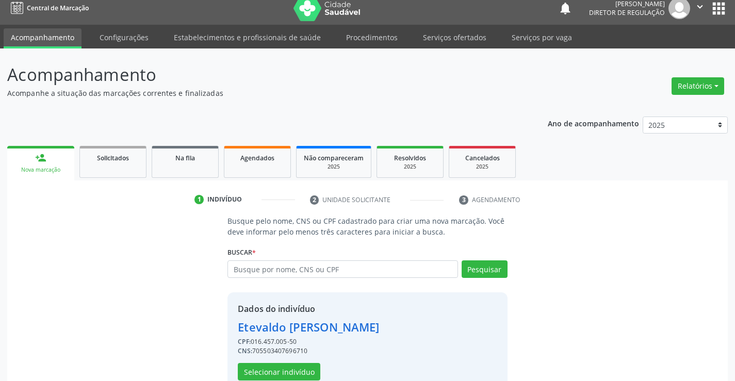
scroll to position [32, 0]
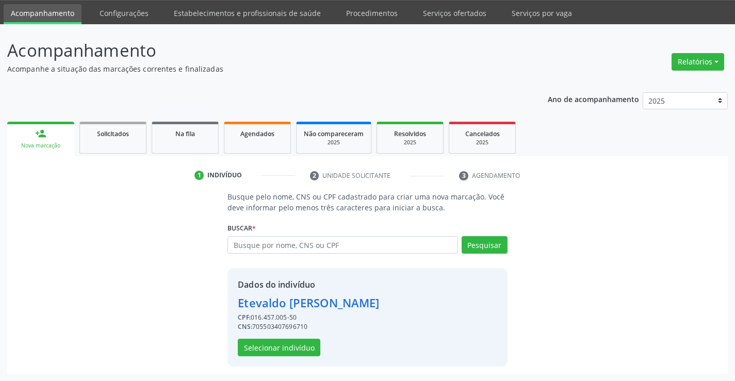
click at [299, 357] on div "Dados do indivíduo Etevaldo Bispo da Silva CPF: 016.457.005-50 CNS: 70550340769…" at bounding box center [366, 317] width 279 height 98
click at [299, 351] on button "Selecionar indivíduo" at bounding box center [279, 348] width 82 height 18
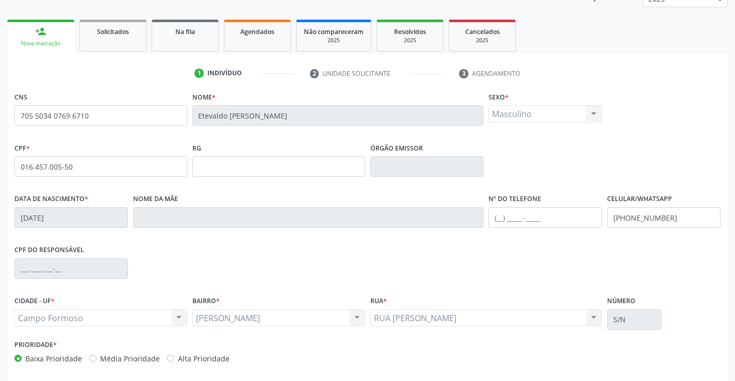
scroll to position [136, 0]
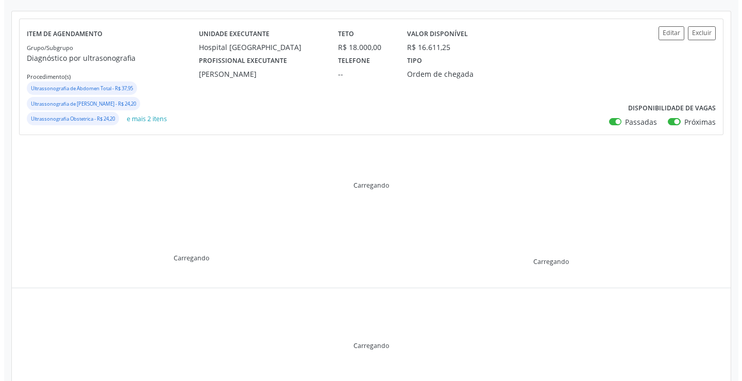
scroll to position [127, 0]
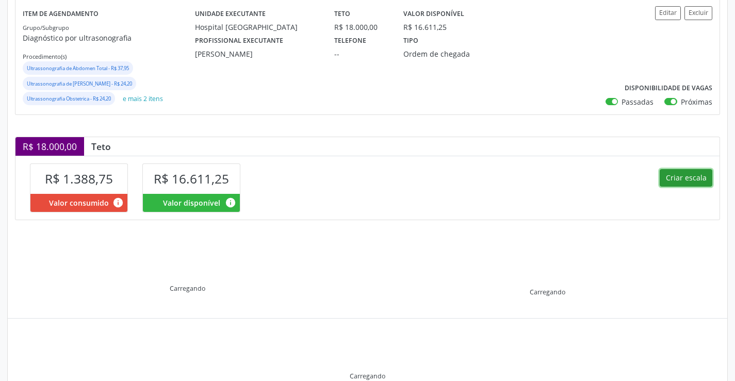
click at [672, 177] on button "Criar escala" at bounding box center [685, 178] width 53 height 18
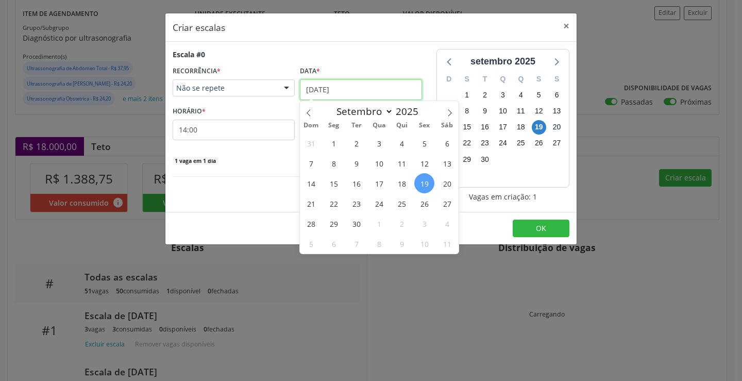
click at [322, 89] on input "[DATE]" at bounding box center [361, 89] width 122 height 21
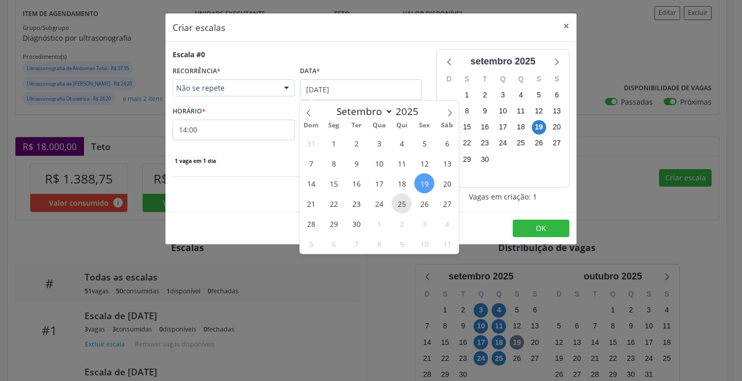
click at [394, 202] on span "25" at bounding box center [402, 203] width 20 height 20
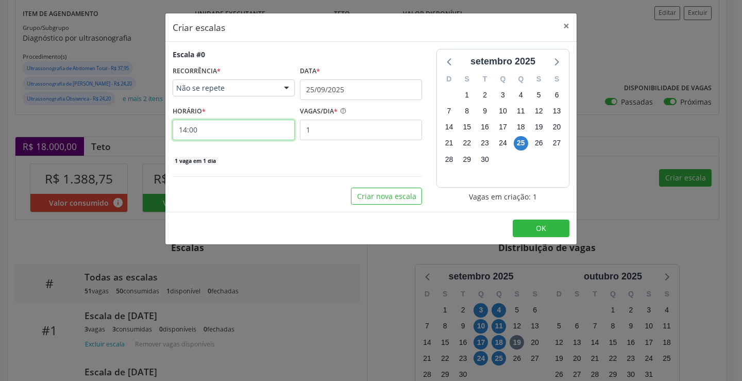
click at [243, 133] on input "14:00" at bounding box center [234, 130] width 122 height 21
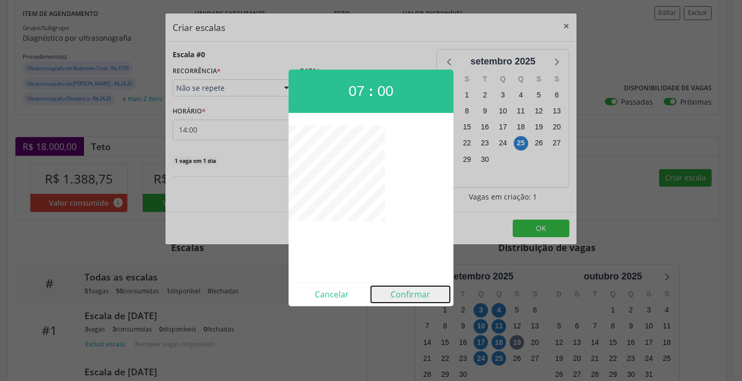
click at [406, 291] on button "Confirmar" at bounding box center [410, 294] width 79 height 16
type input "07:00"
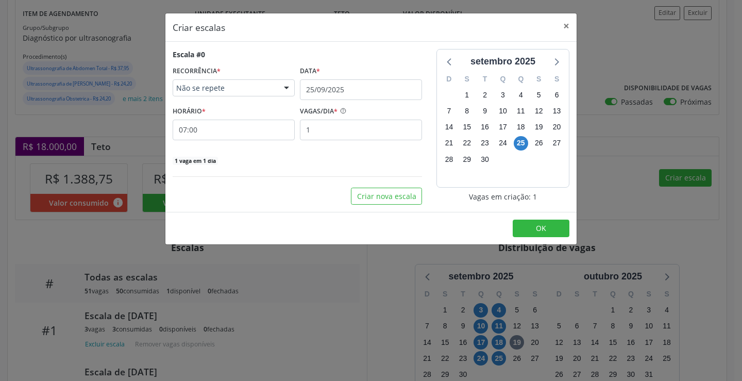
drag, startPoint x: 541, startPoint y: 219, endPoint x: 541, endPoint y: 227, distance: 8.8
click at [542, 222] on footer "OK" at bounding box center [370, 228] width 411 height 32
click at [541, 227] on span "OK" at bounding box center [541, 228] width 10 height 10
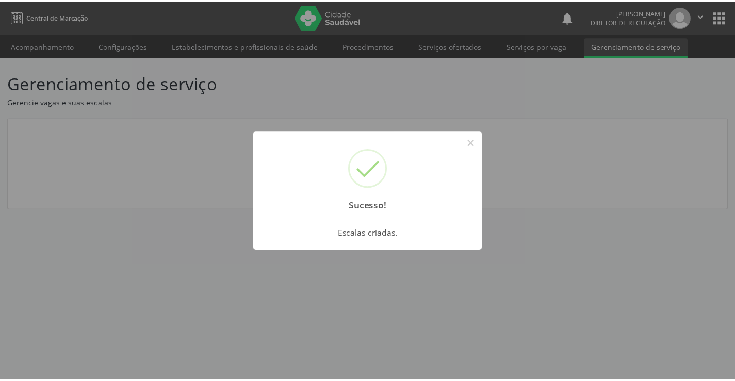
scroll to position [0, 0]
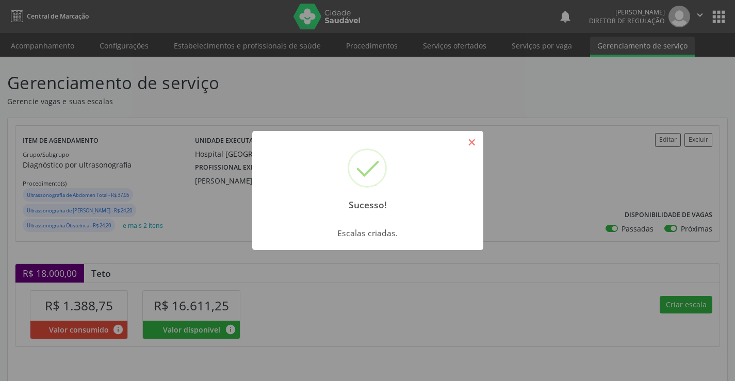
click at [464, 138] on button "×" at bounding box center [472, 142] width 18 height 18
